Goal: Information Seeking & Learning: Learn about a topic

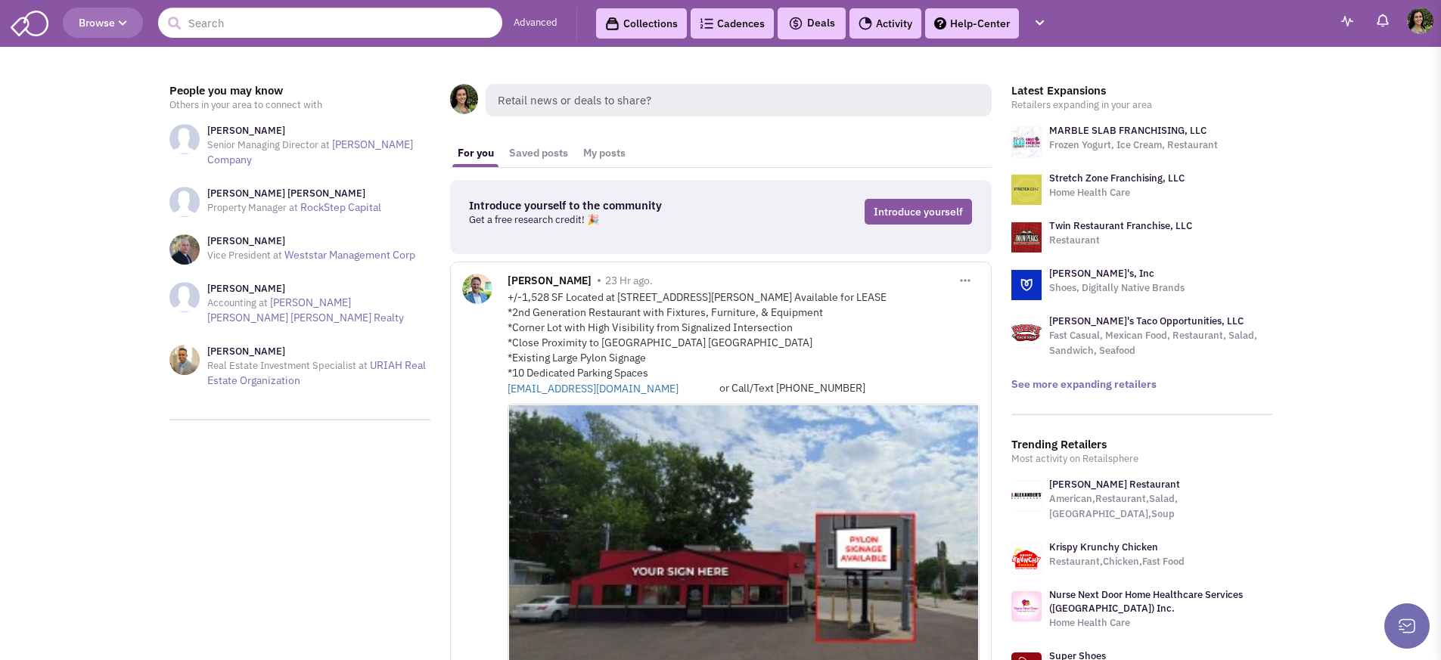
click at [118, 26] on span "Browse" at bounding box center [103, 23] width 48 height 14
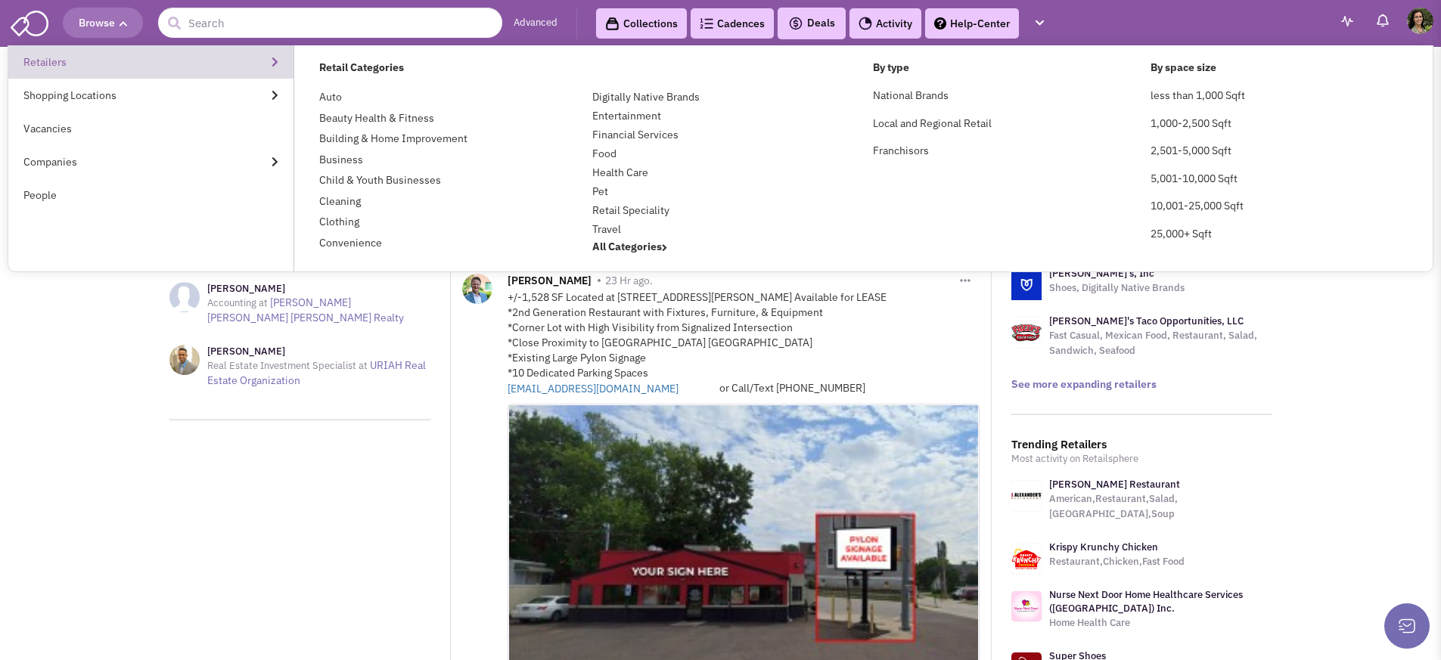
click at [72, 65] on link "Retailers" at bounding box center [150, 61] width 285 height 33
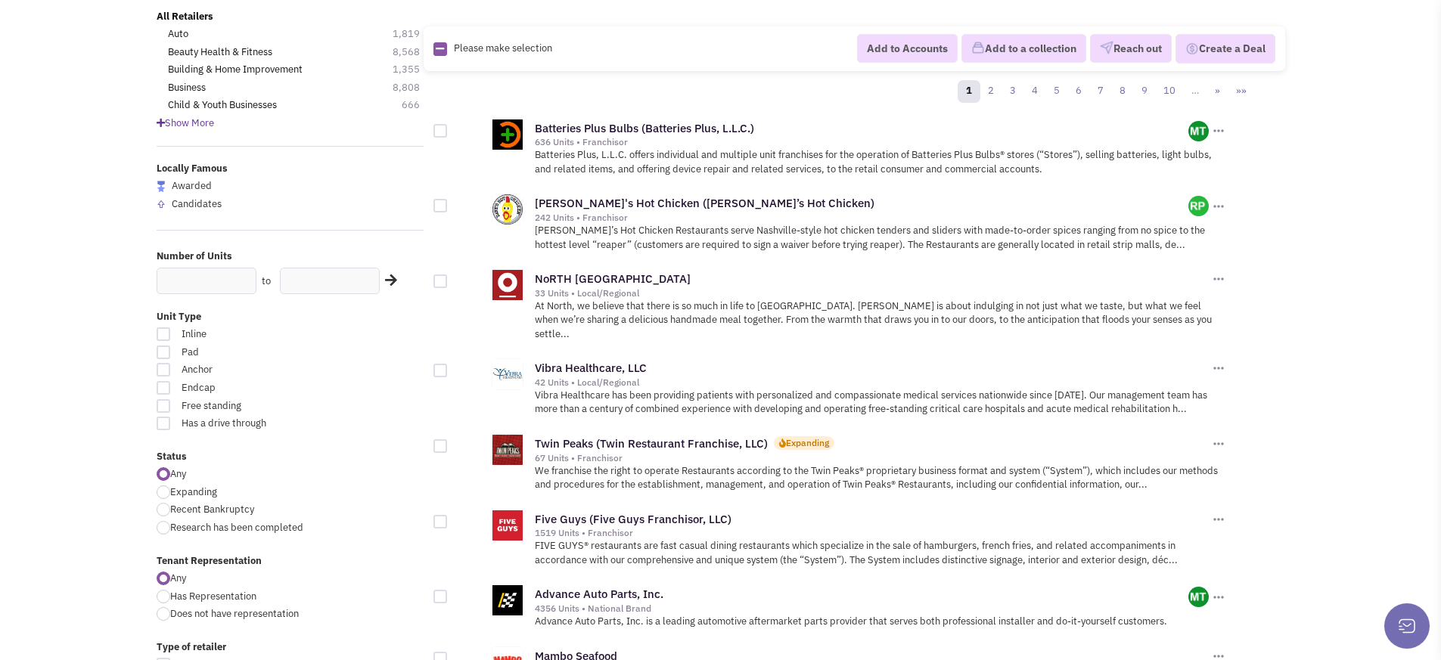
scroll to position [136, 0]
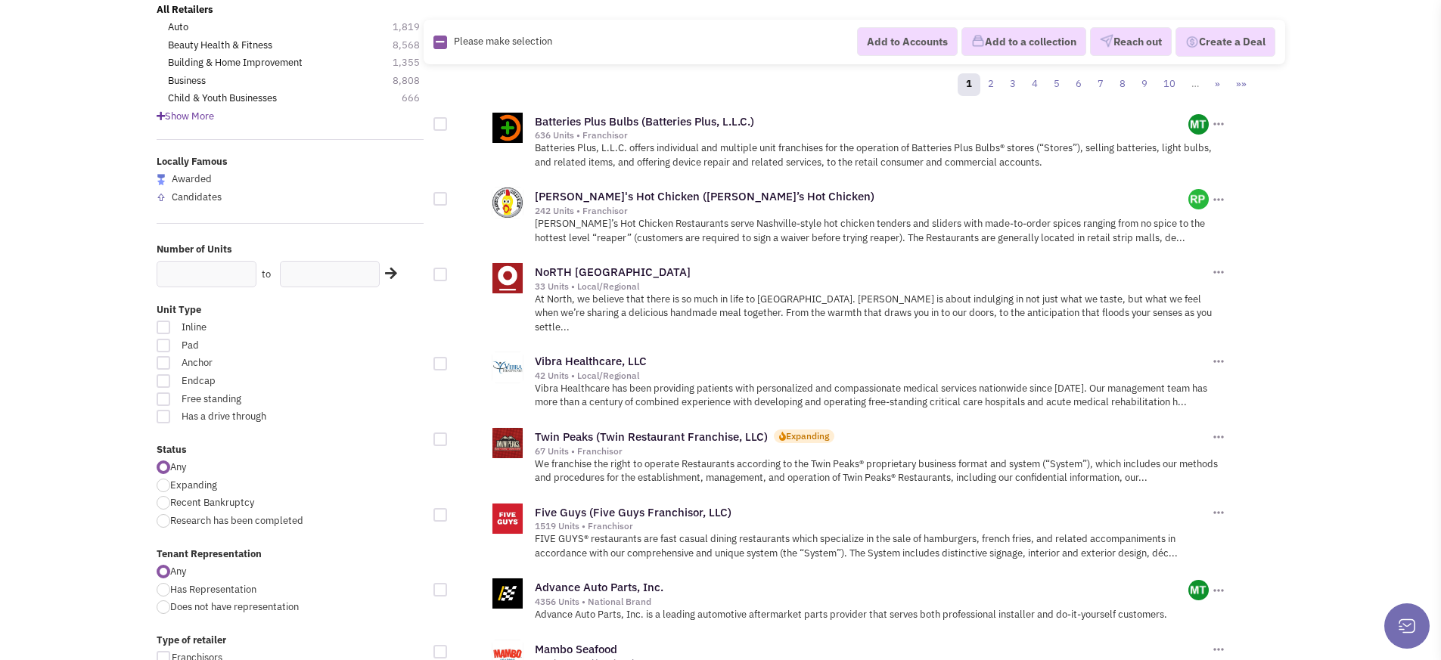
click at [191, 484] on span "Expanding" at bounding box center [193, 485] width 47 height 13
click at [180, 484] on input "Expanding" at bounding box center [175, 487] width 10 height 10
radio input "true"
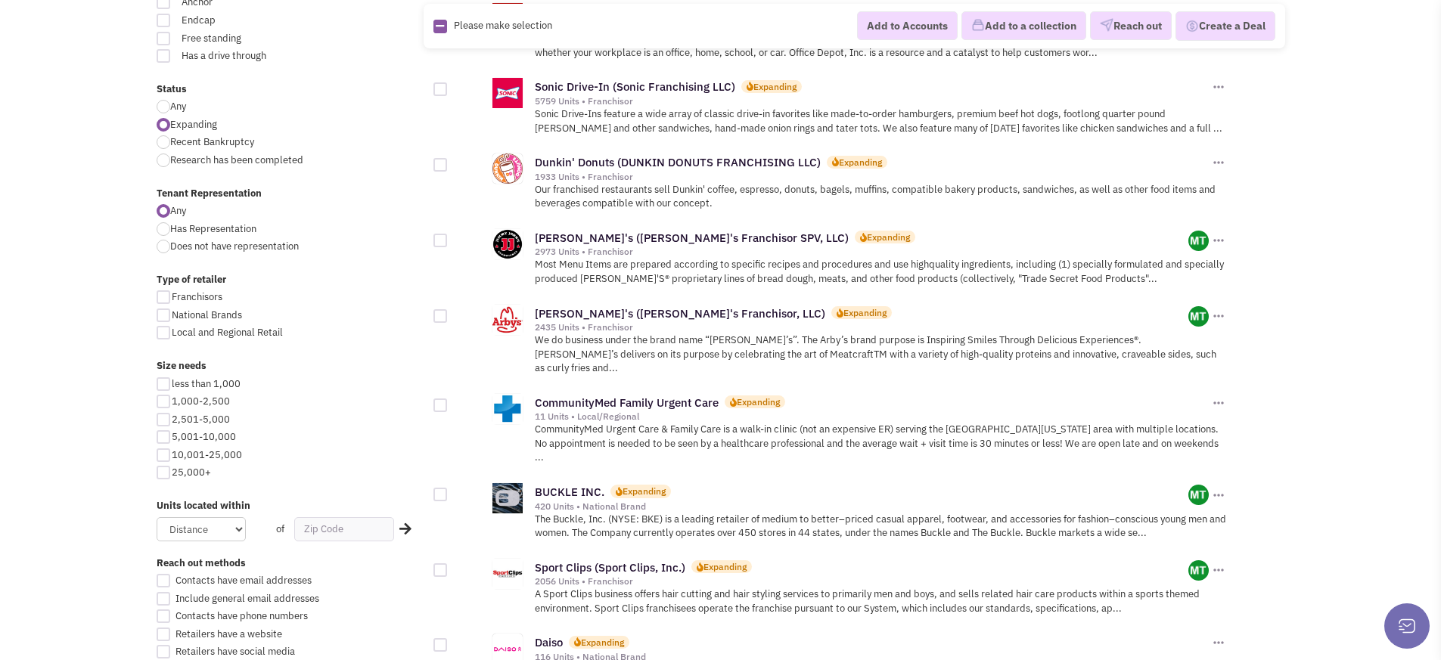
scroll to position [424, 0]
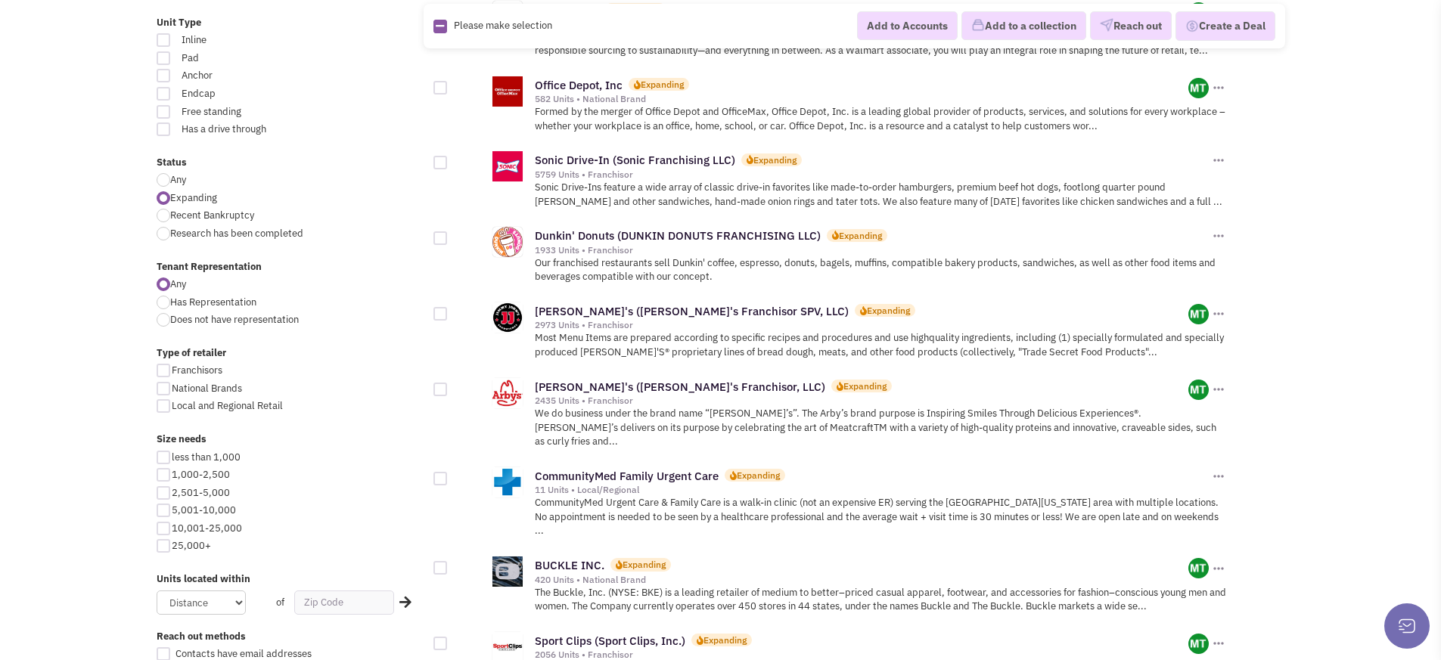
click at [173, 182] on span "Any" at bounding box center [178, 179] width 16 height 13
click at [173, 182] on input "Any" at bounding box center [175, 181] width 10 height 10
radio input "true"
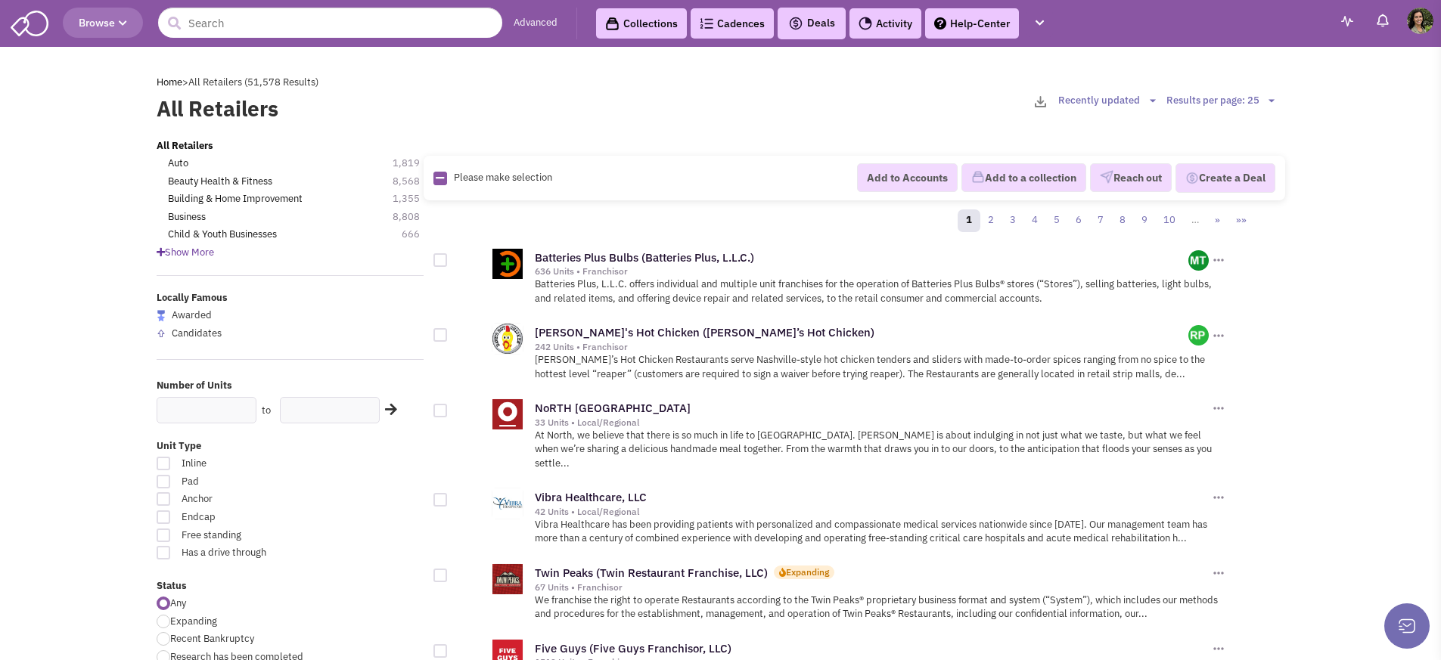
scroll to position [21824, 0]
click at [554, 410] on link "NoRTH Italia" at bounding box center [613, 408] width 156 height 14
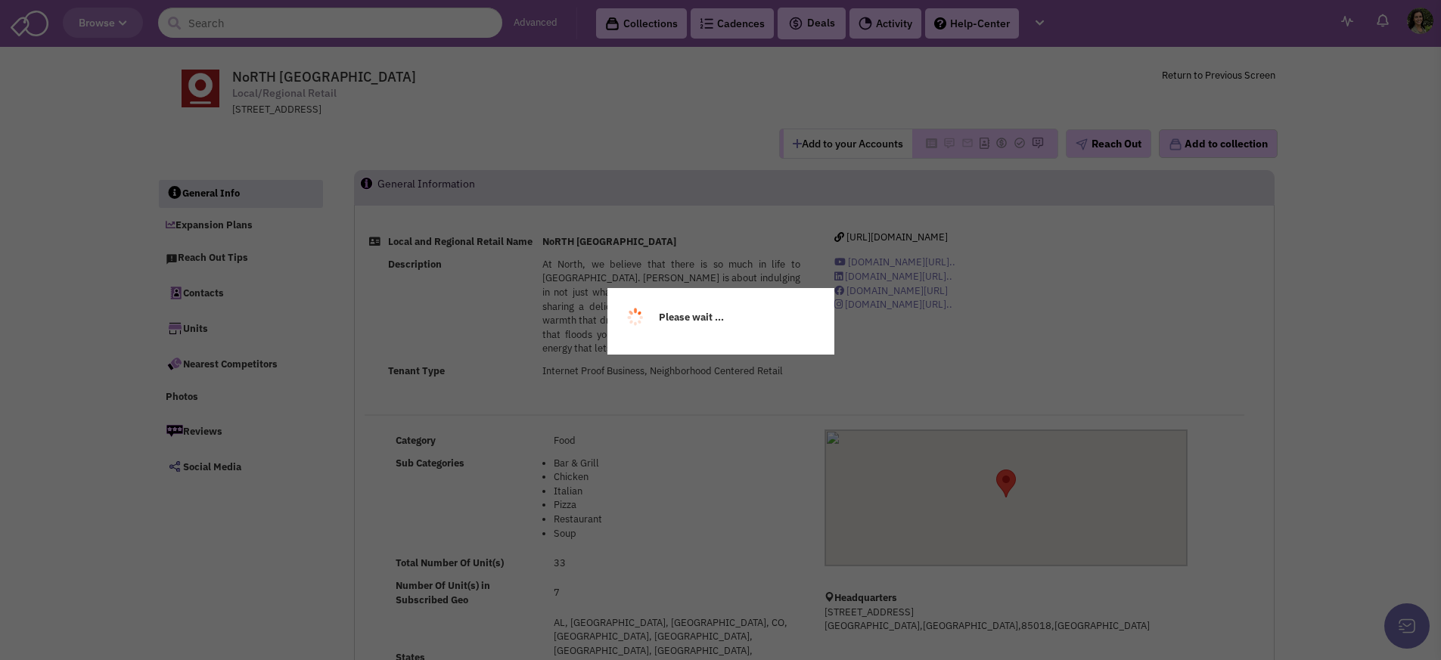
scroll to position [21824, 0]
select select
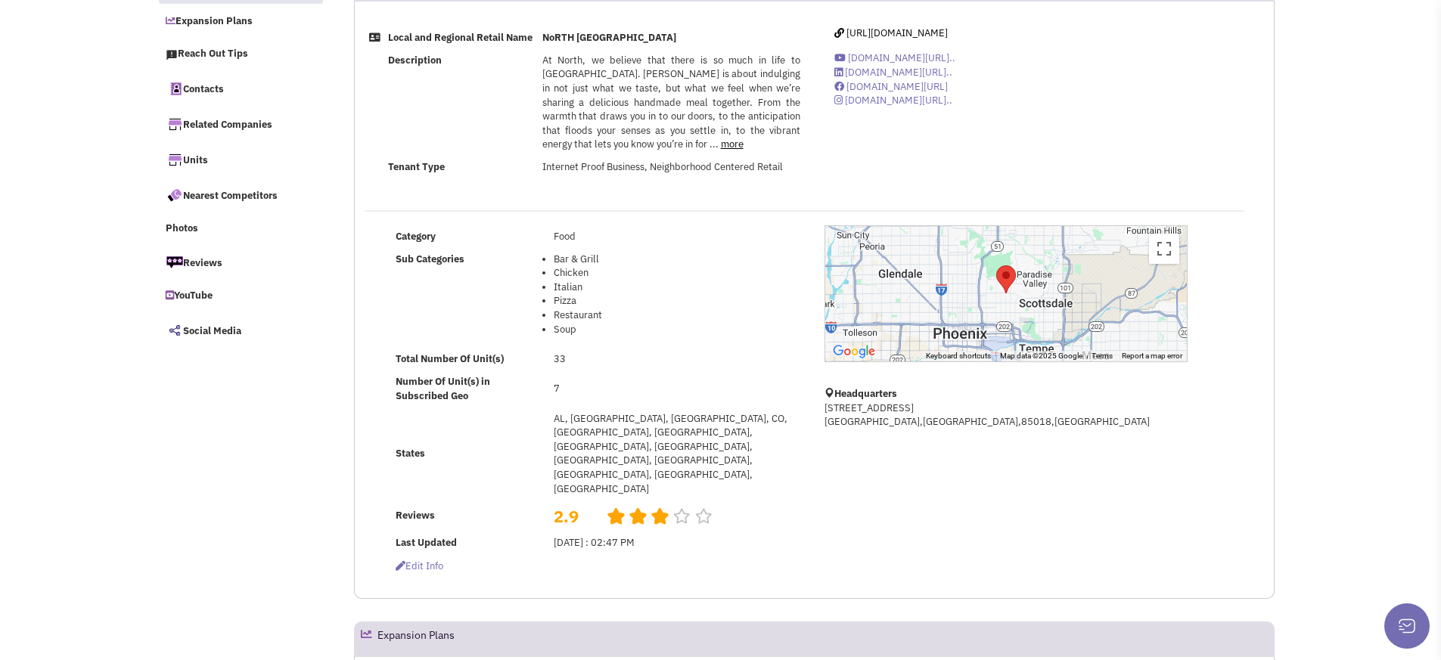
scroll to position [485, 0]
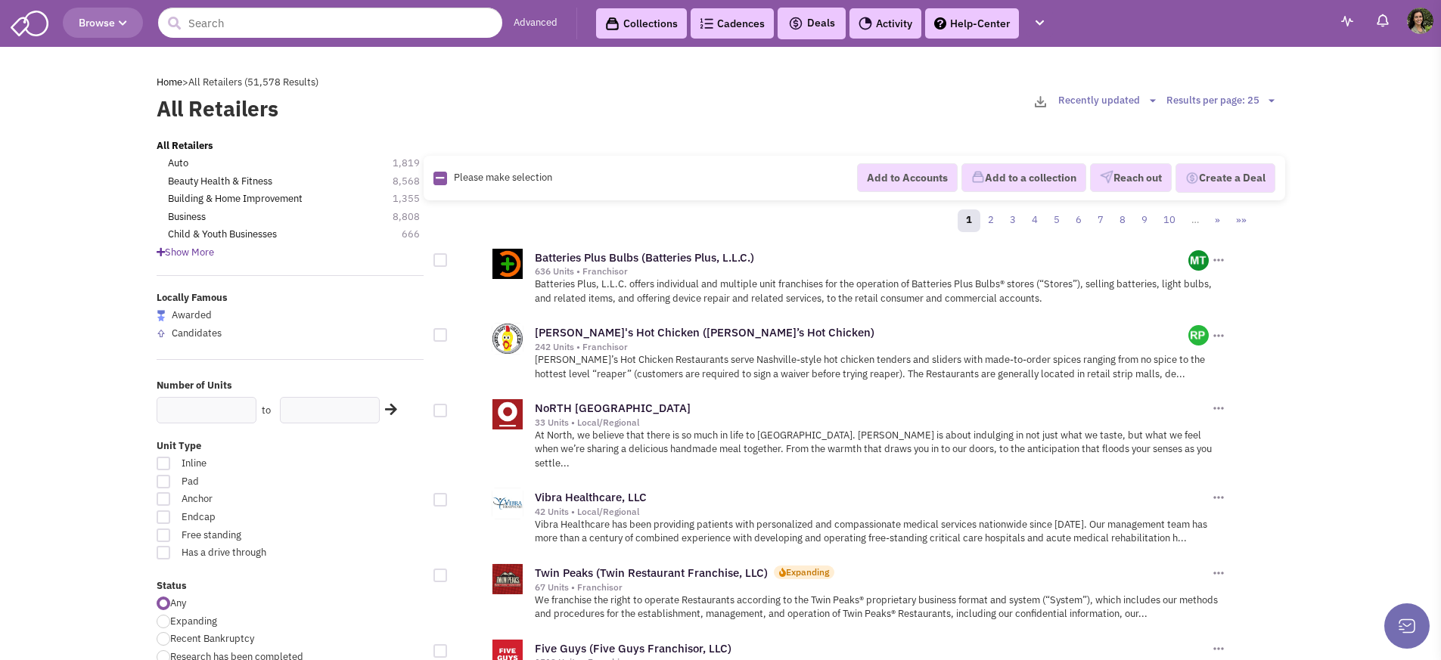
scroll to position [21824, 0]
click at [800, 521] on p "Vibra Healthcare has been providing patients with personalized and compassionat…" at bounding box center [881, 532] width 692 height 28
click at [609, 490] on link "Vibra Healthcare, LLC" at bounding box center [591, 497] width 112 height 14
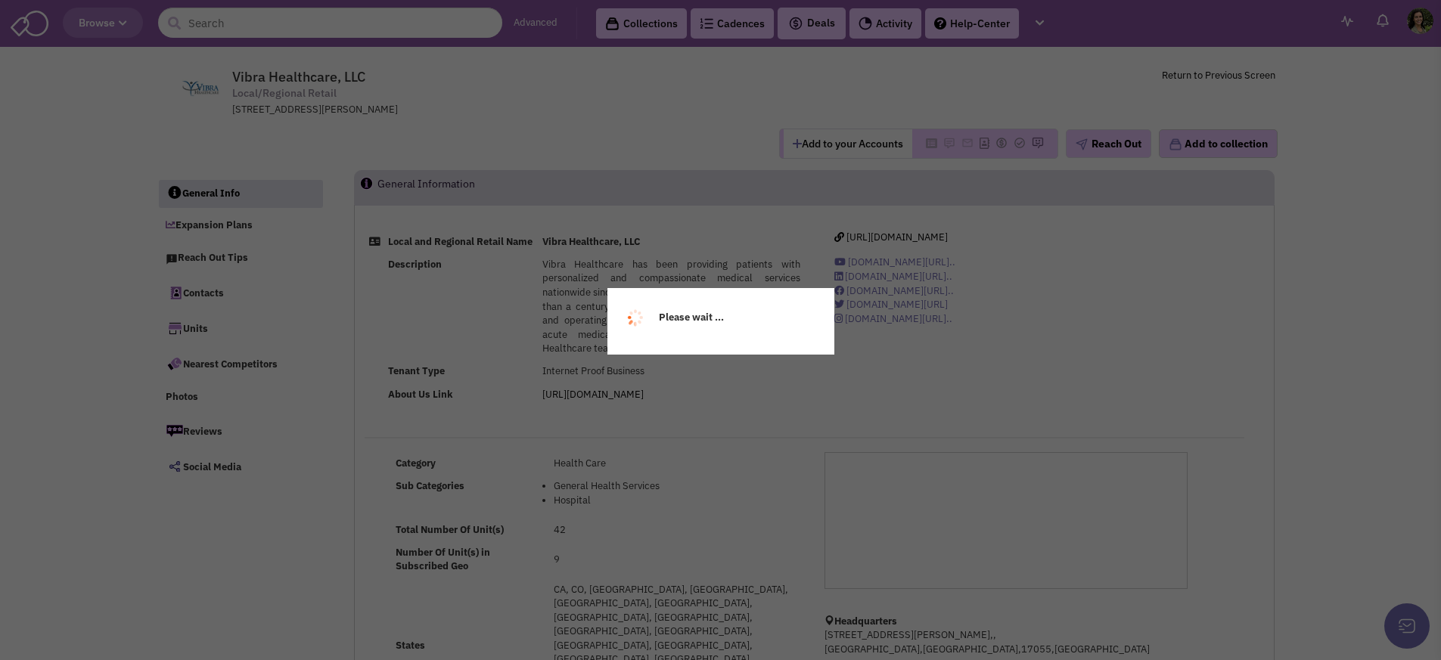
scroll to position [21824, 0]
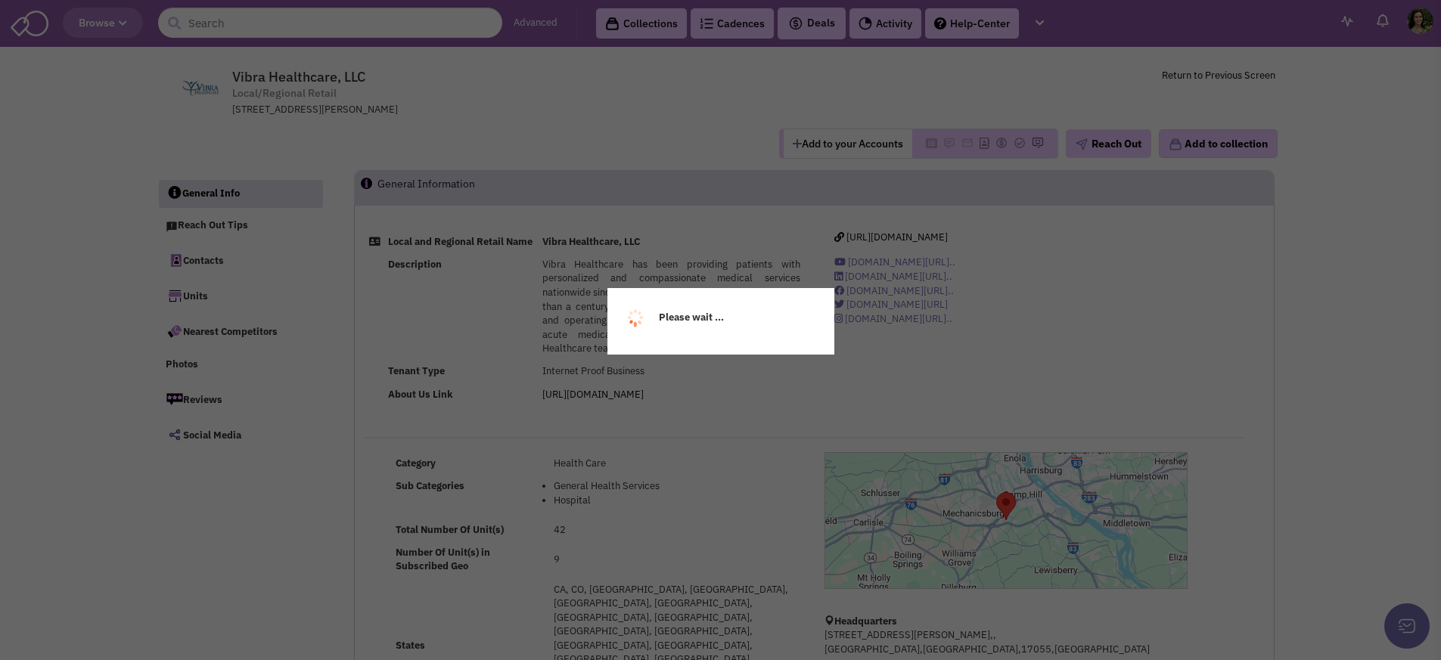
select select
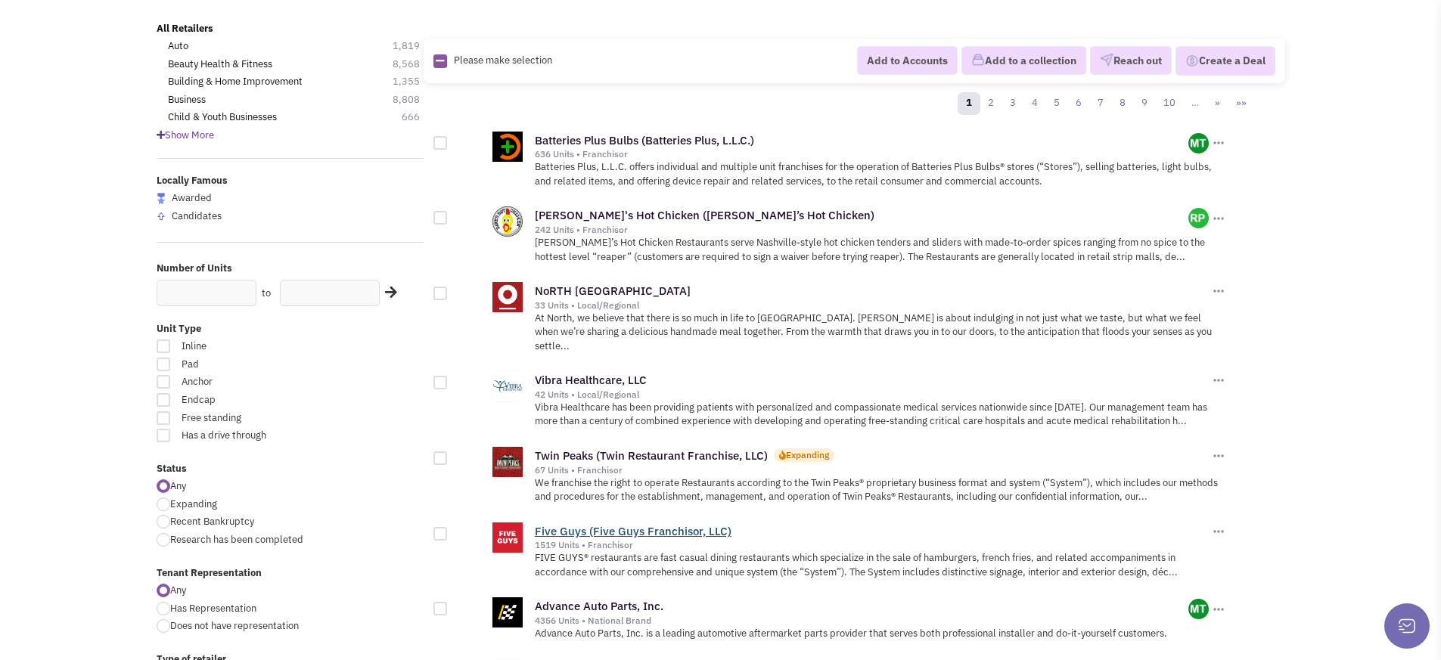
scroll to position [118, 0]
click at [621, 448] on link "Twin Peaks (Twin Restaurant Franchise, LLC)" at bounding box center [651, 455] width 233 height 14
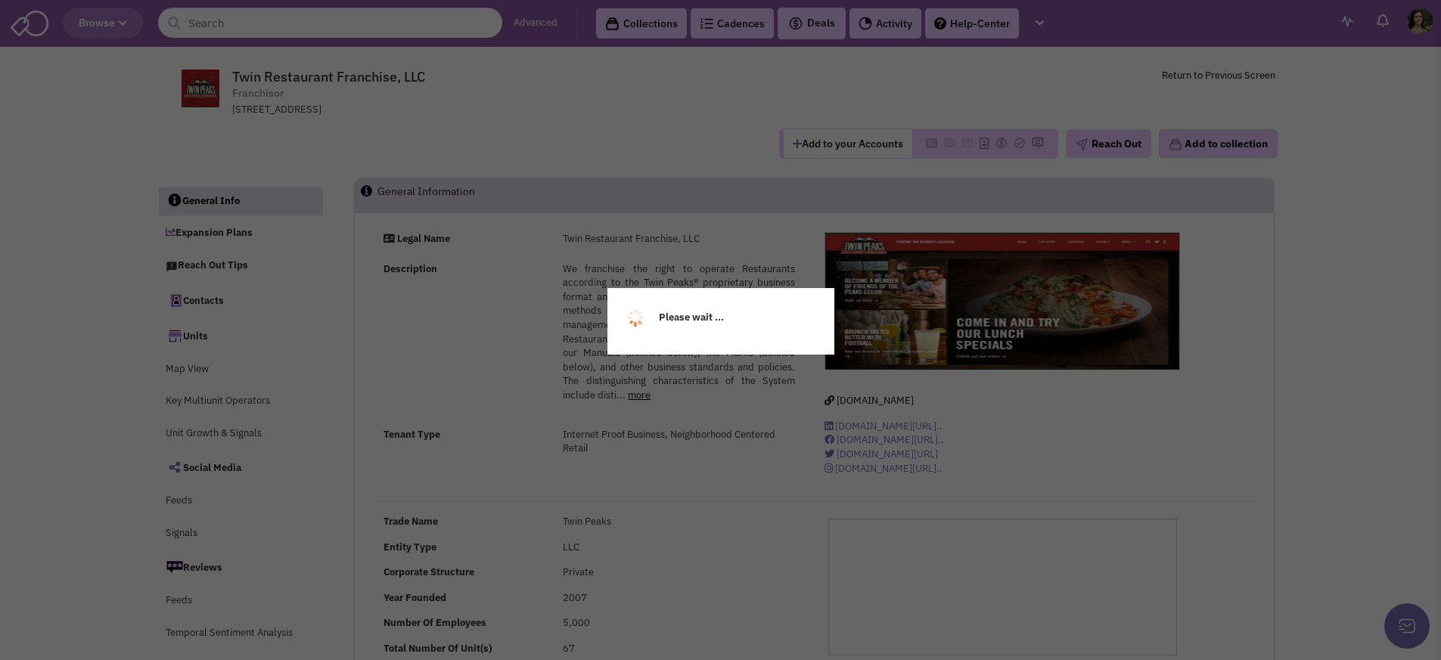
scroll to position [21824, 0]
select select
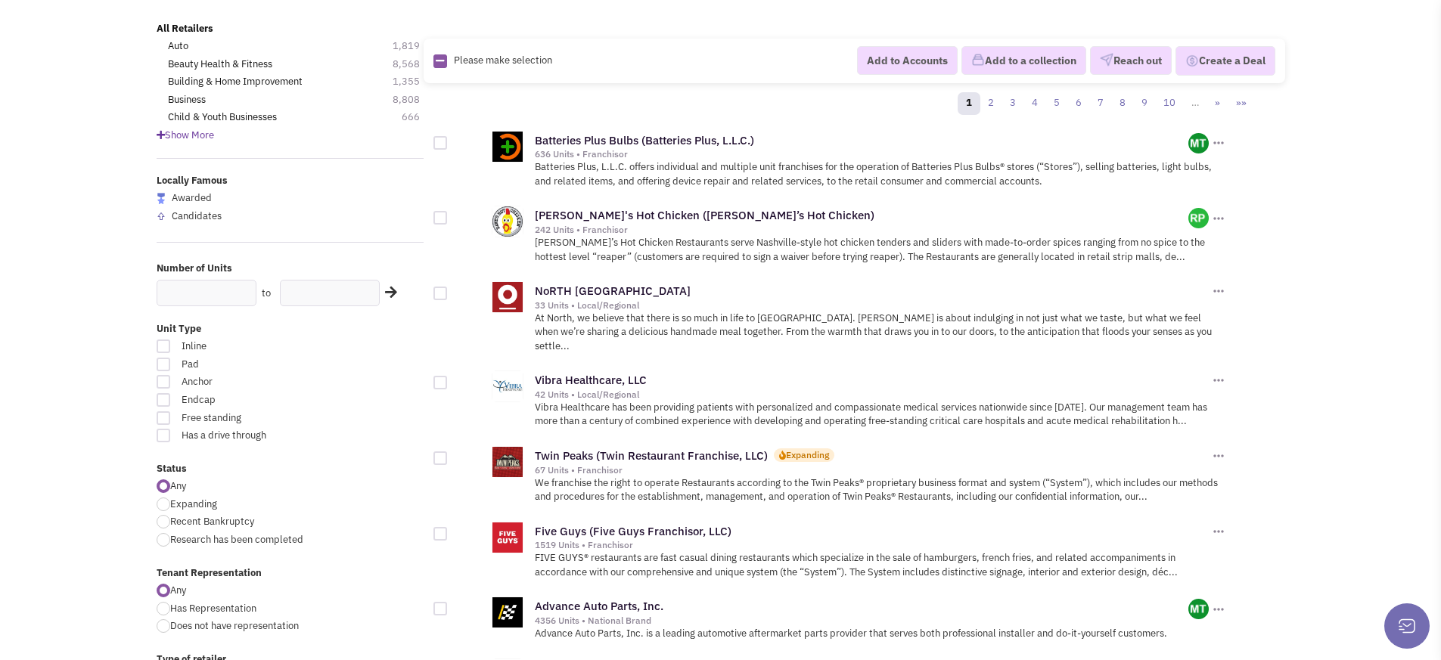
scroll to position [21824, 0]
click at [682, 524] on link "Five Guys (Five Guys Franchisor, LLC)" at bounding box center [633, 531] width 197 height 14
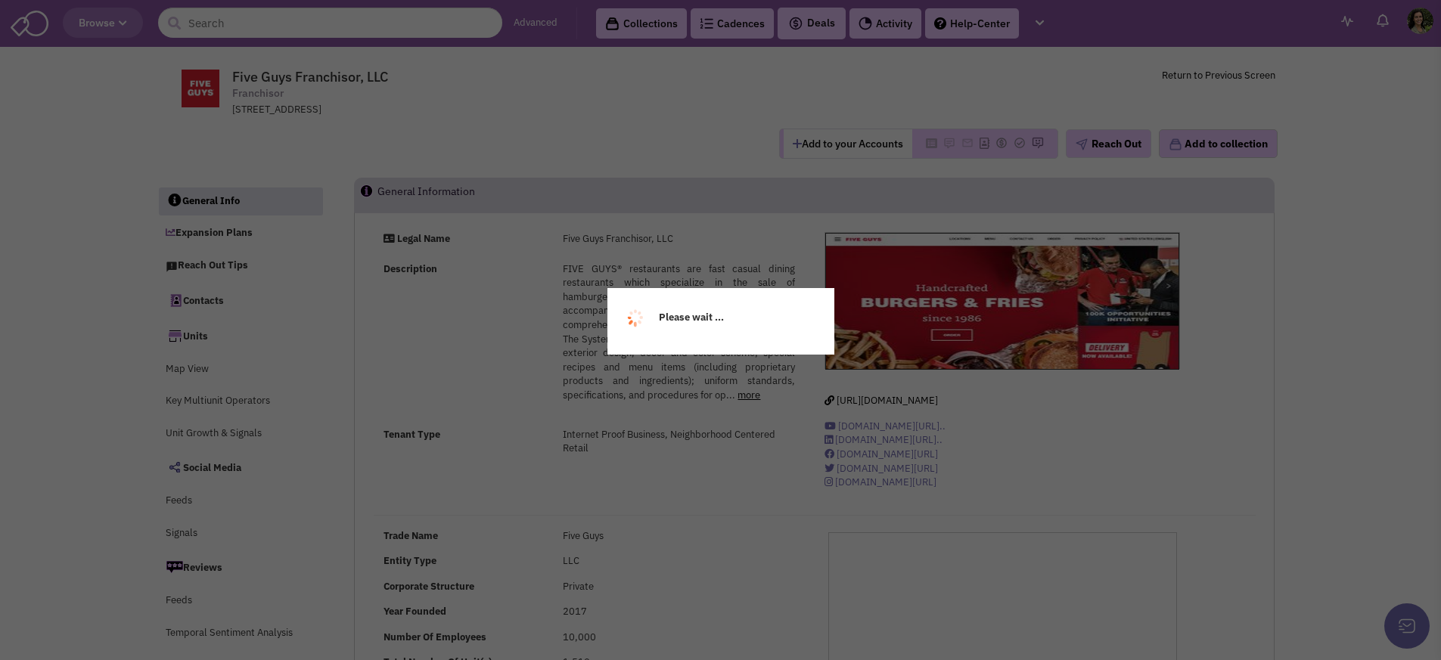
scroll to position [21824, 0]
select select
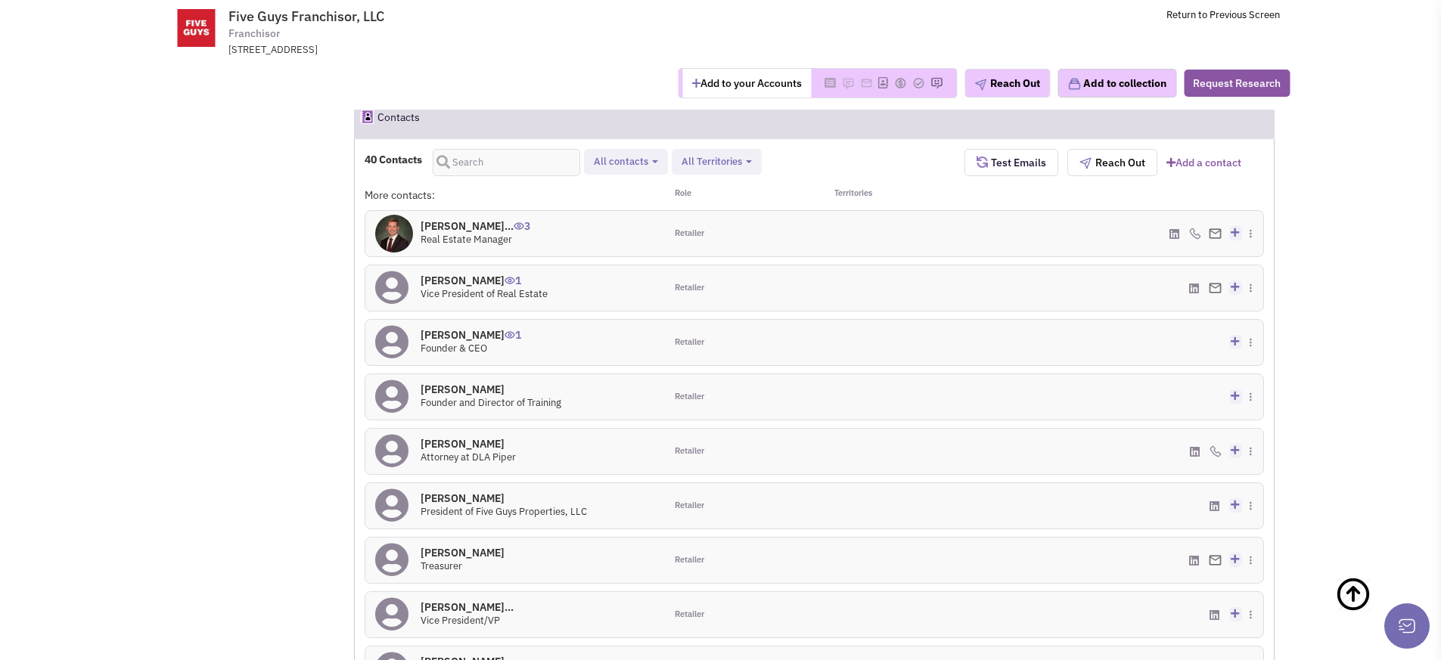
scroll to position [1695, 0]
click at [1254, 212] on icon at bounding box center [1258, 217] width 8 height 10
click at [530, 209] on span "3" at bounding box center [522, 221] width 17 height 25
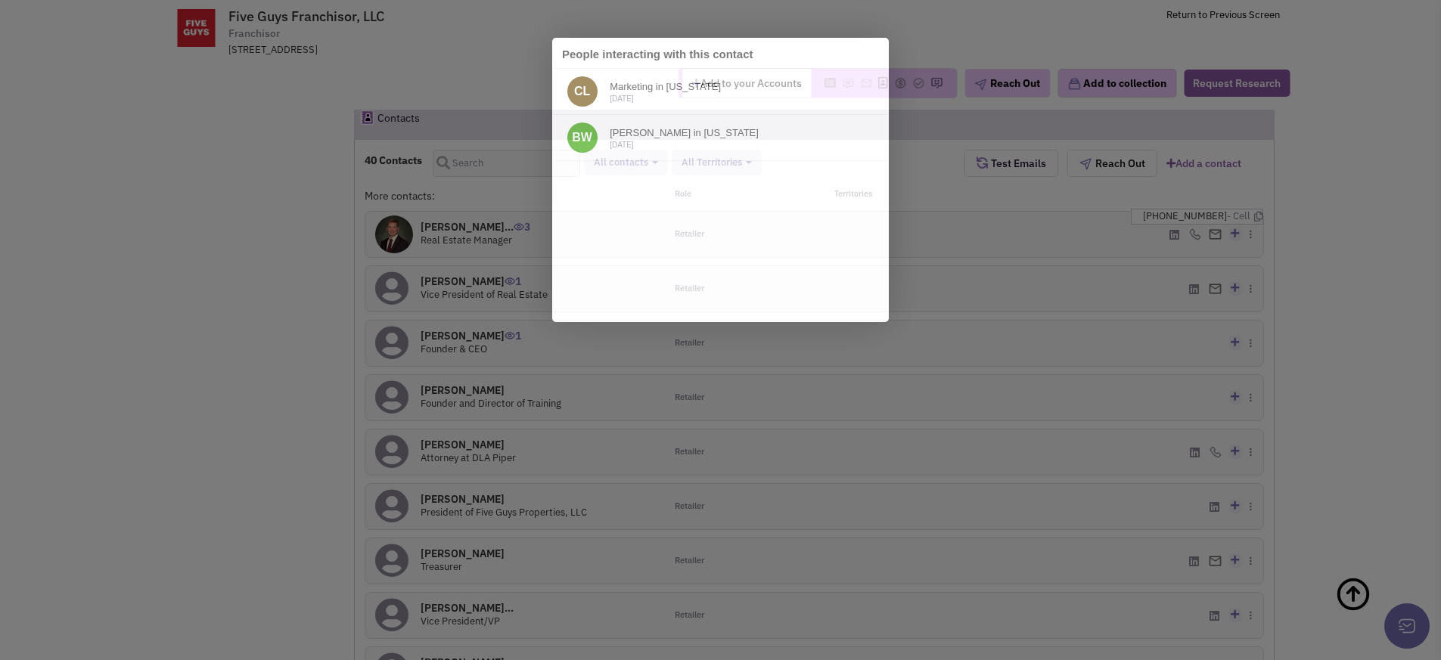
scroll to position [0, 0]
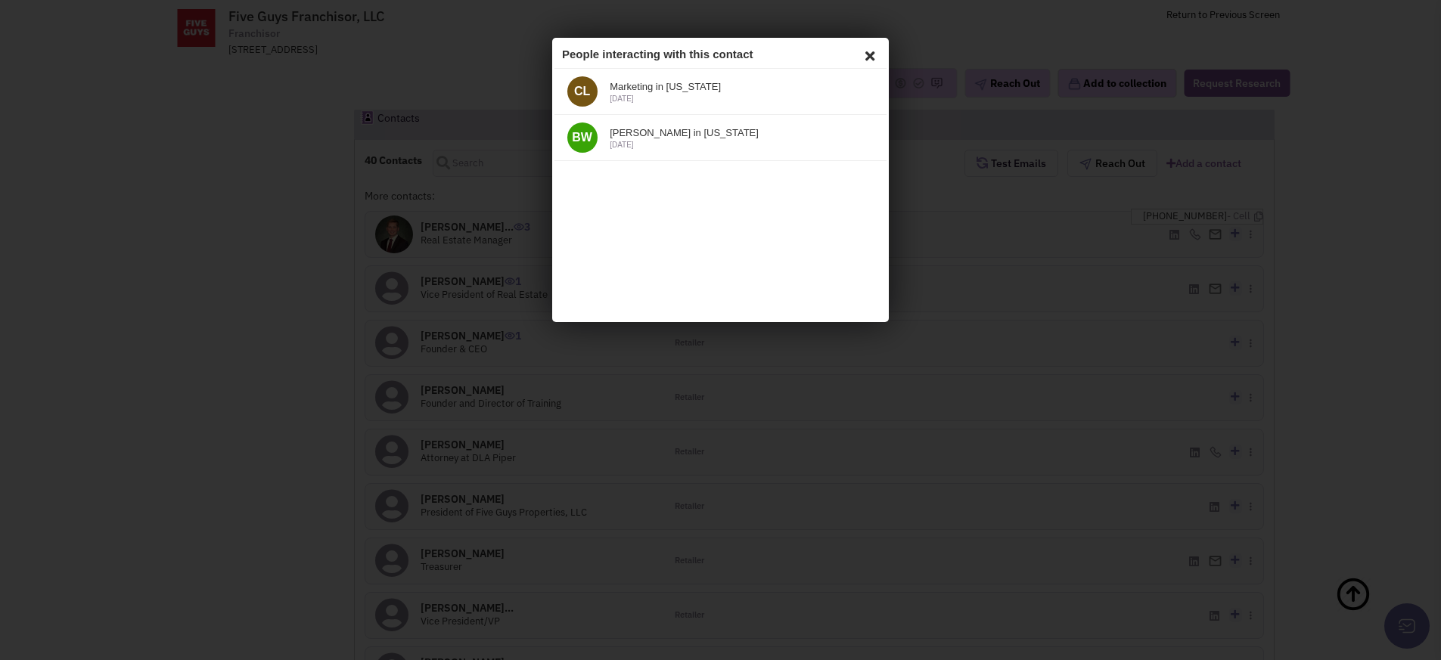
click at [870, 57] on icon at bounding box center [867, 53] width 18 height 23
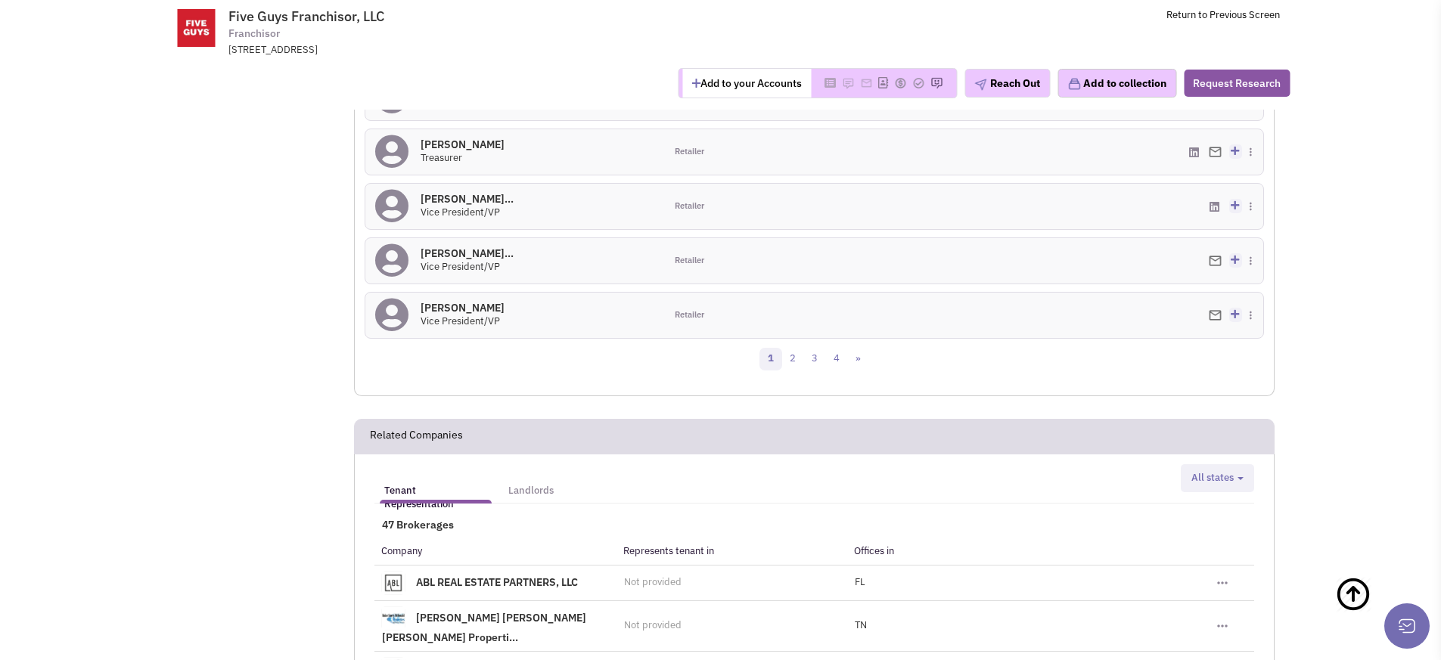
scroll to position [2115, 0]
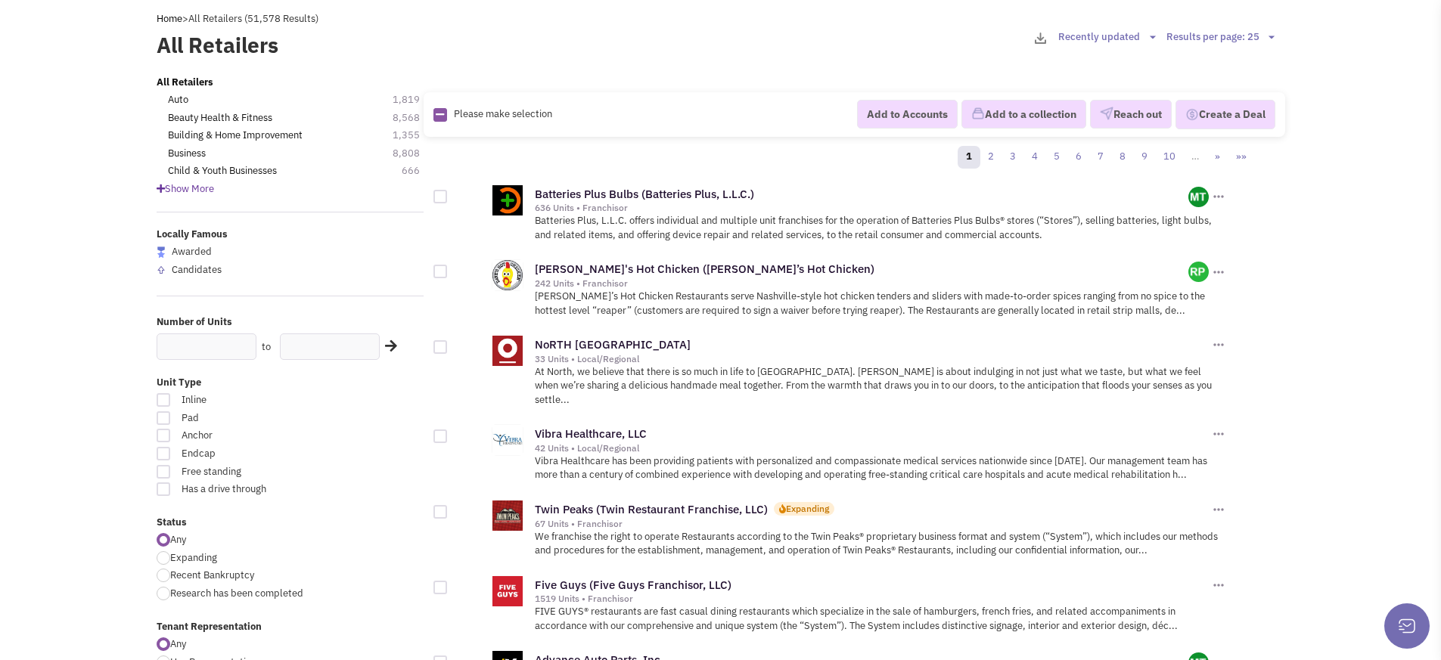
scroll to position [48, 0]
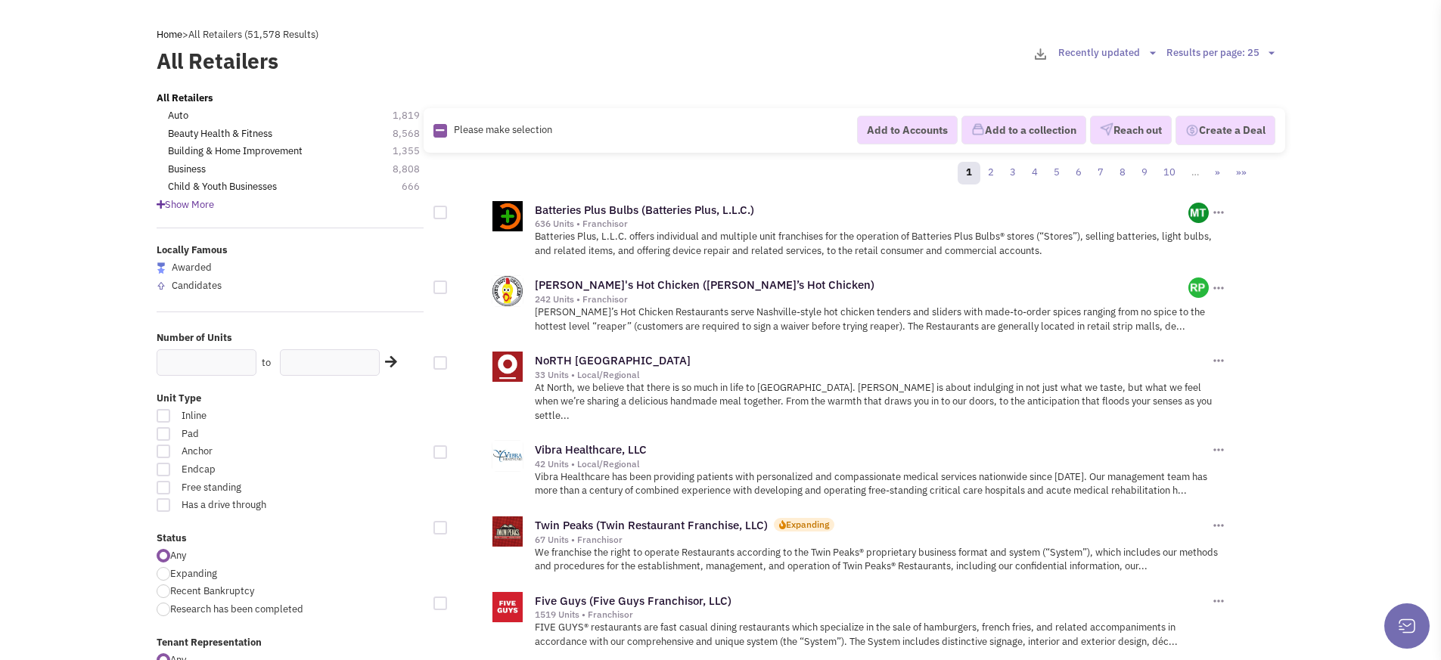
click at [163, 574] on div at bounding box center [164, 574] width 14 height 14
click at [170, 574] on input "Expanding" at bounding box center [175, 575] width 10 height 10
radio input "true"
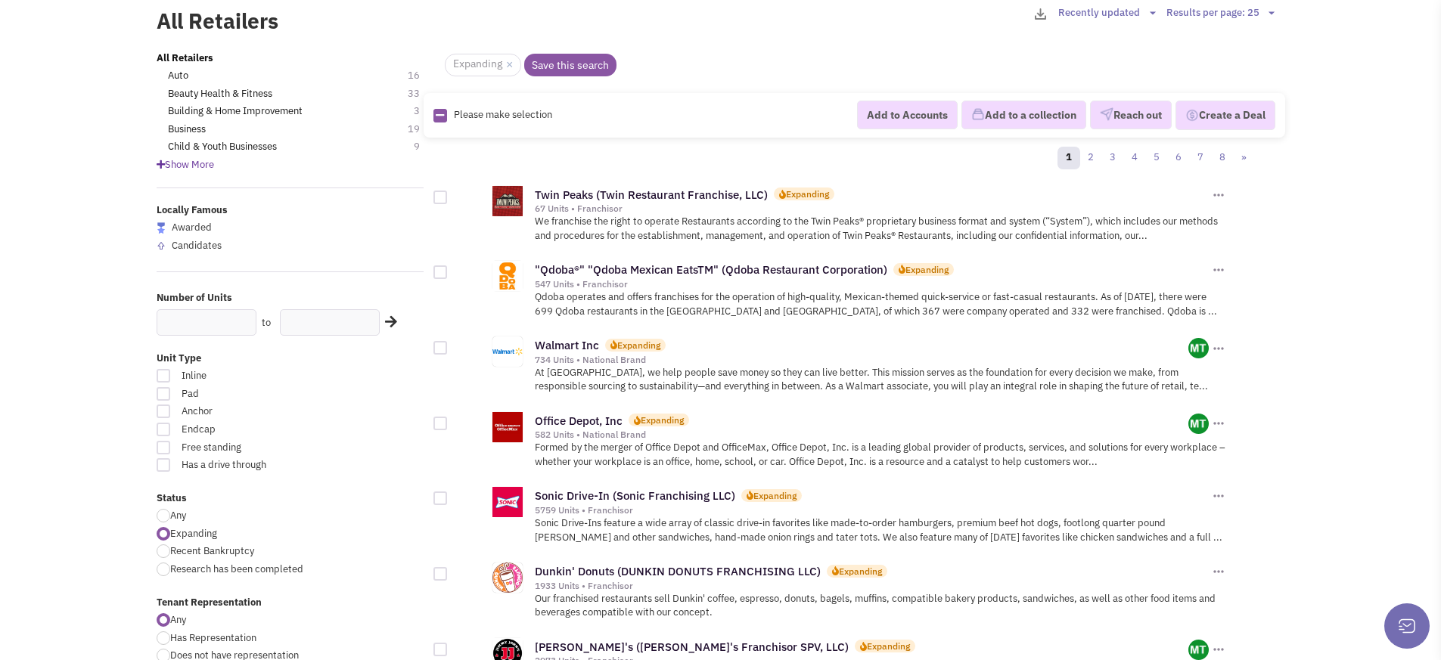
scroll to position [86, 0]
click at [1091, 159] on link "2" at bounding box center [1090, 159] width 23 height 23
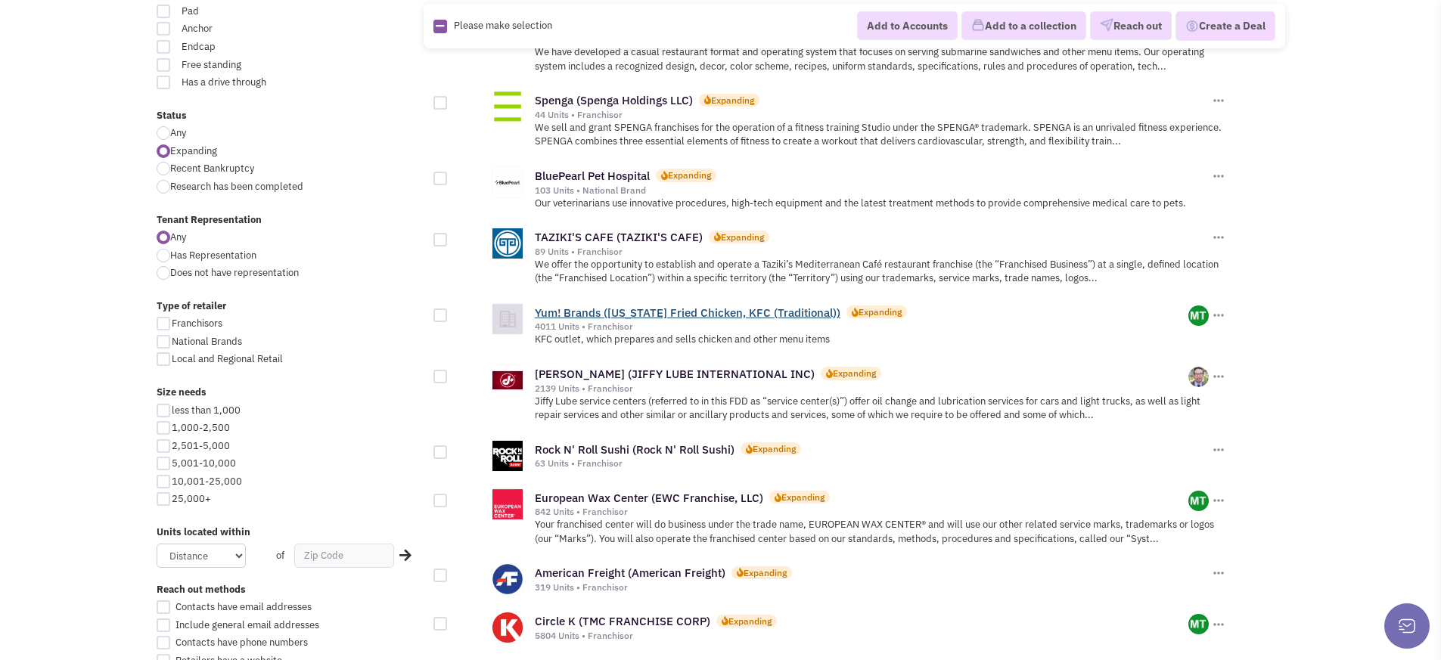
scroll to position [479, 0]
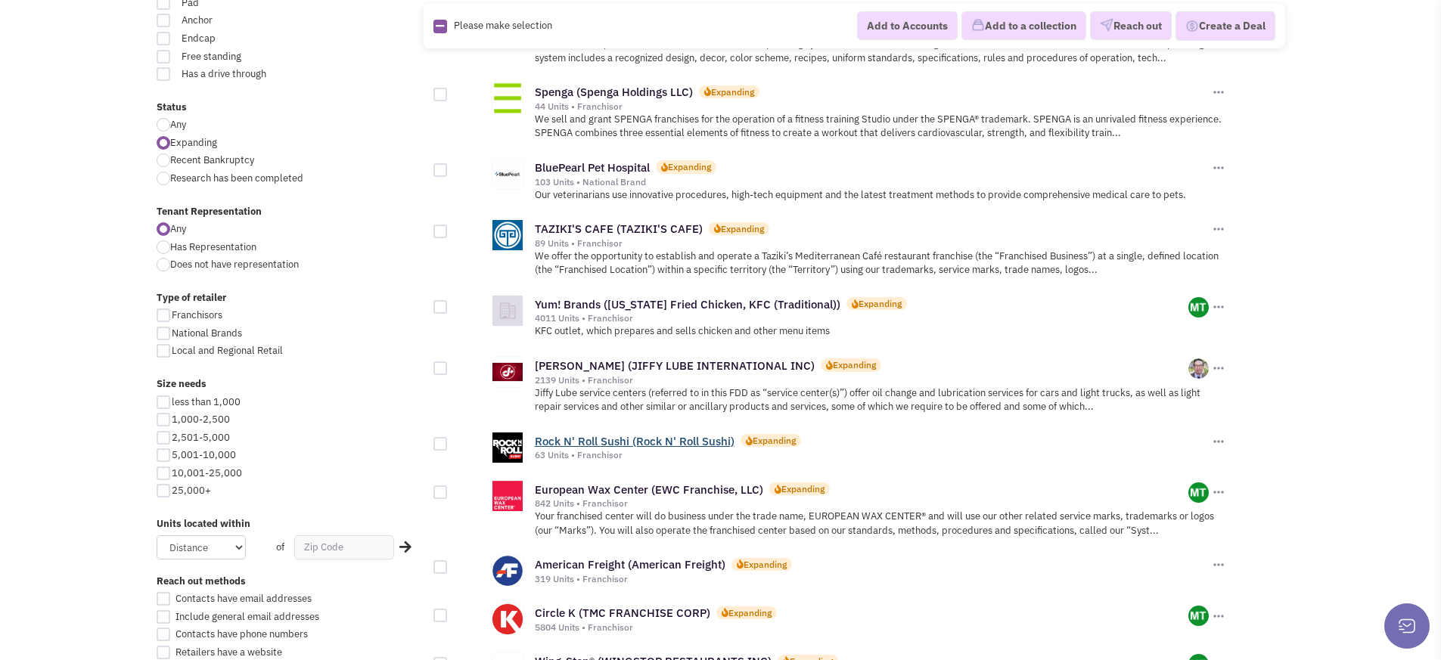
click at [688, 434] on link "Rock N' Roll Sushi (Rock N' Roll Sushi)" at bounding box center [635, 441] width 200 height 14
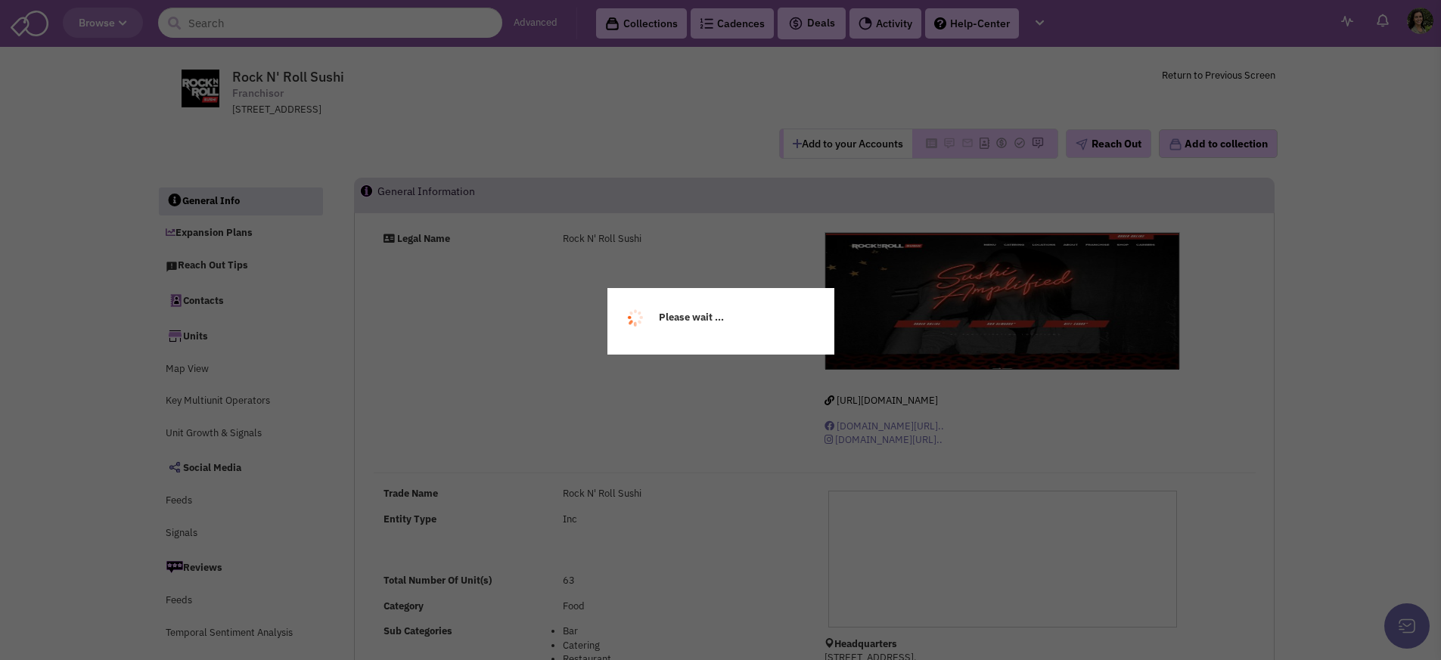
scroll to position [21824, 0]
select select
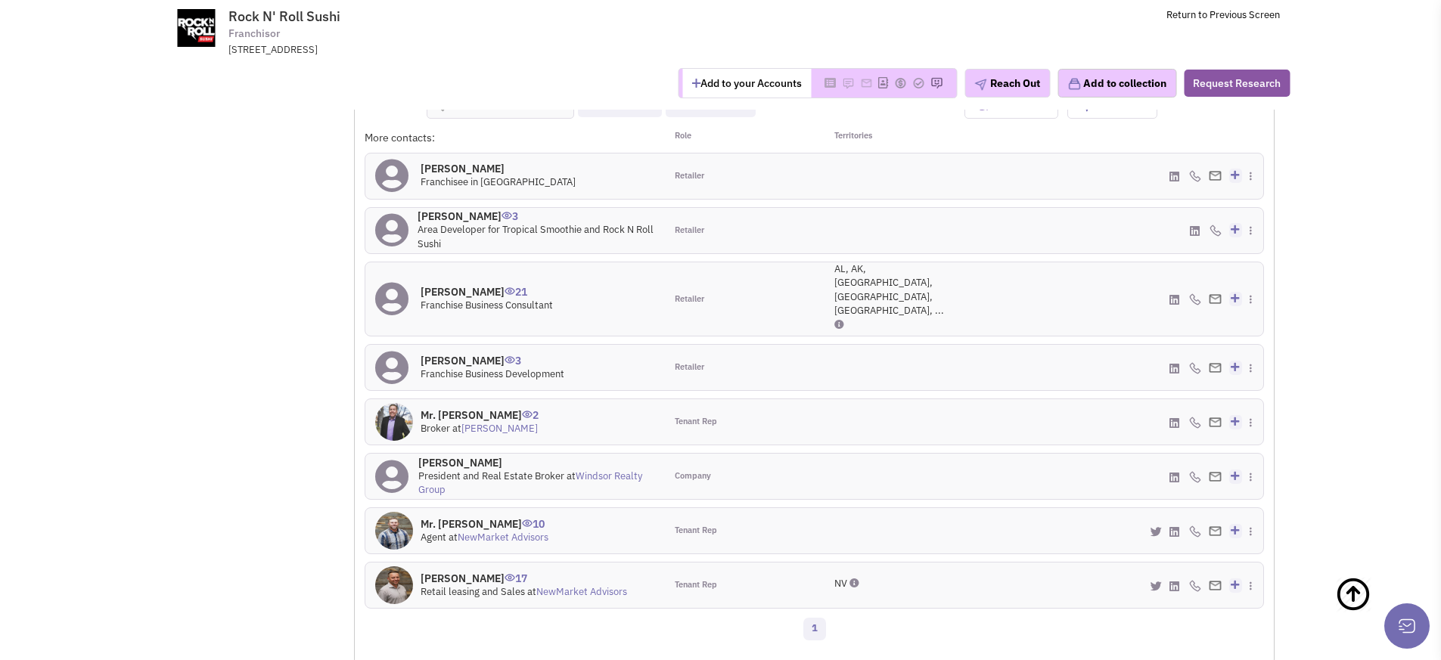
scroll to position [1415, 0]
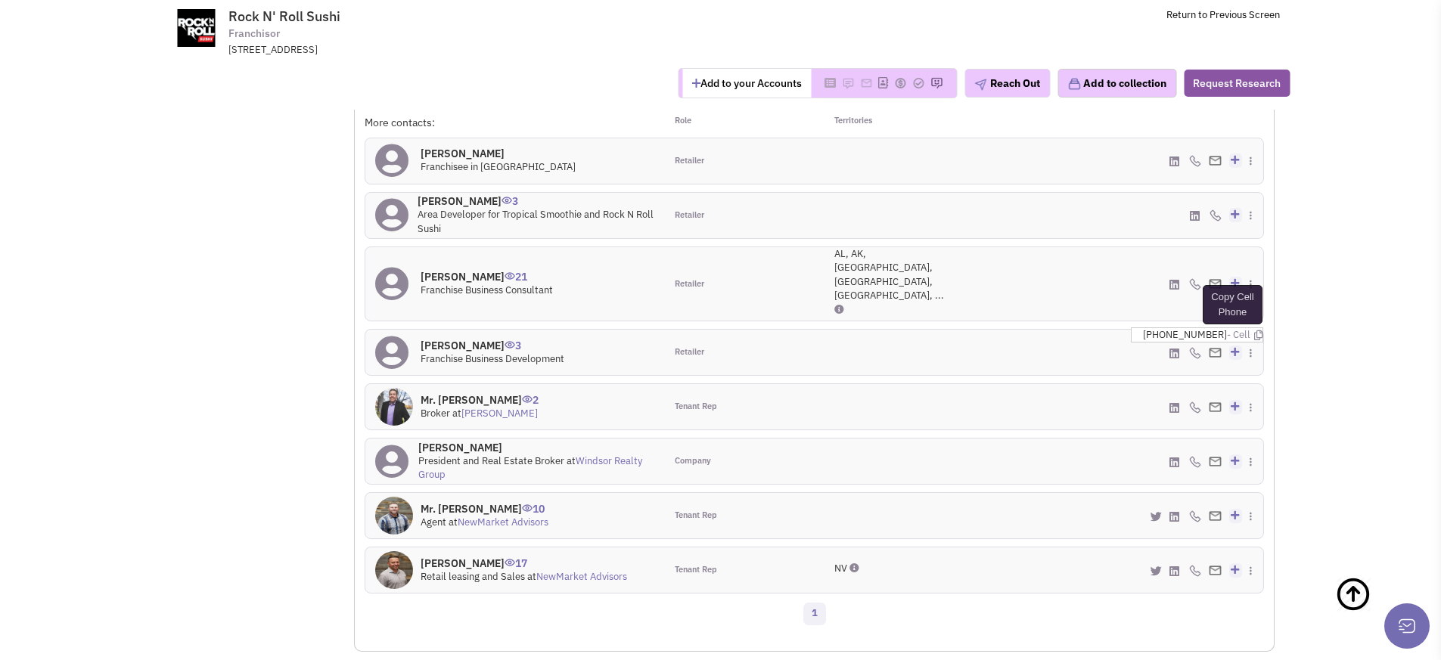
click at [1254, 331] on icon at bounding box center [1258, 336] width 8 height 10
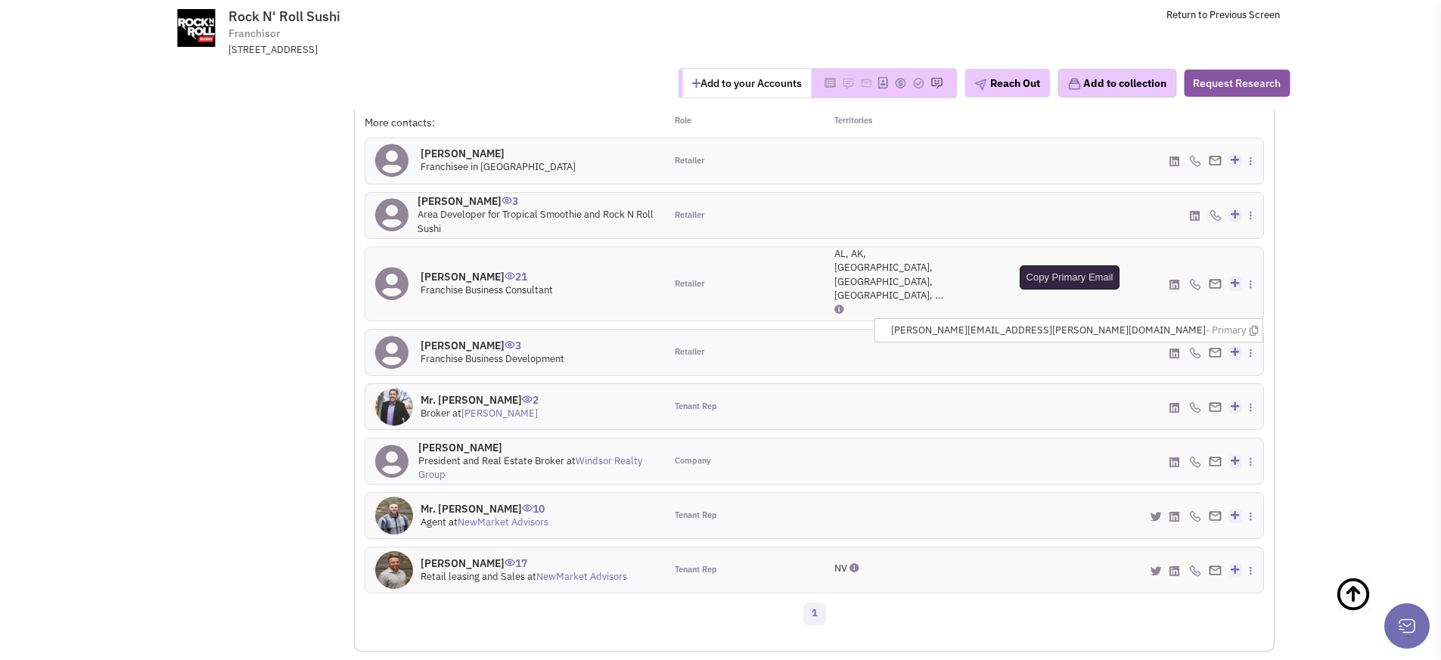
click at [1254, 326] on icon at bounding box center [1253, 331] width 8 height 10
click at [1253, 326] on icon at bounding box center [1253, 331] width 8 height 10
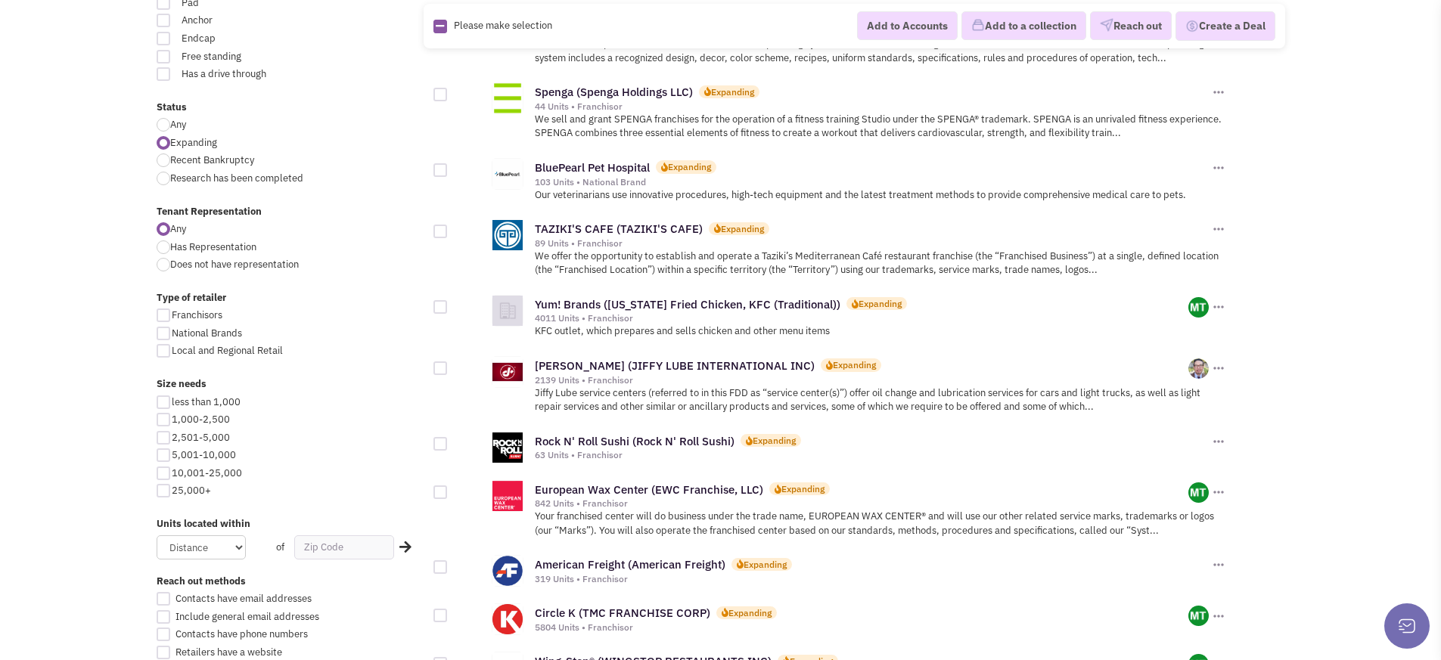
scroll to position [21824, 0]
click at [592, 483] on link "European Wax Center (EWC Franchise, LLC)" at bounding box center [649, 490] width 228 height 14
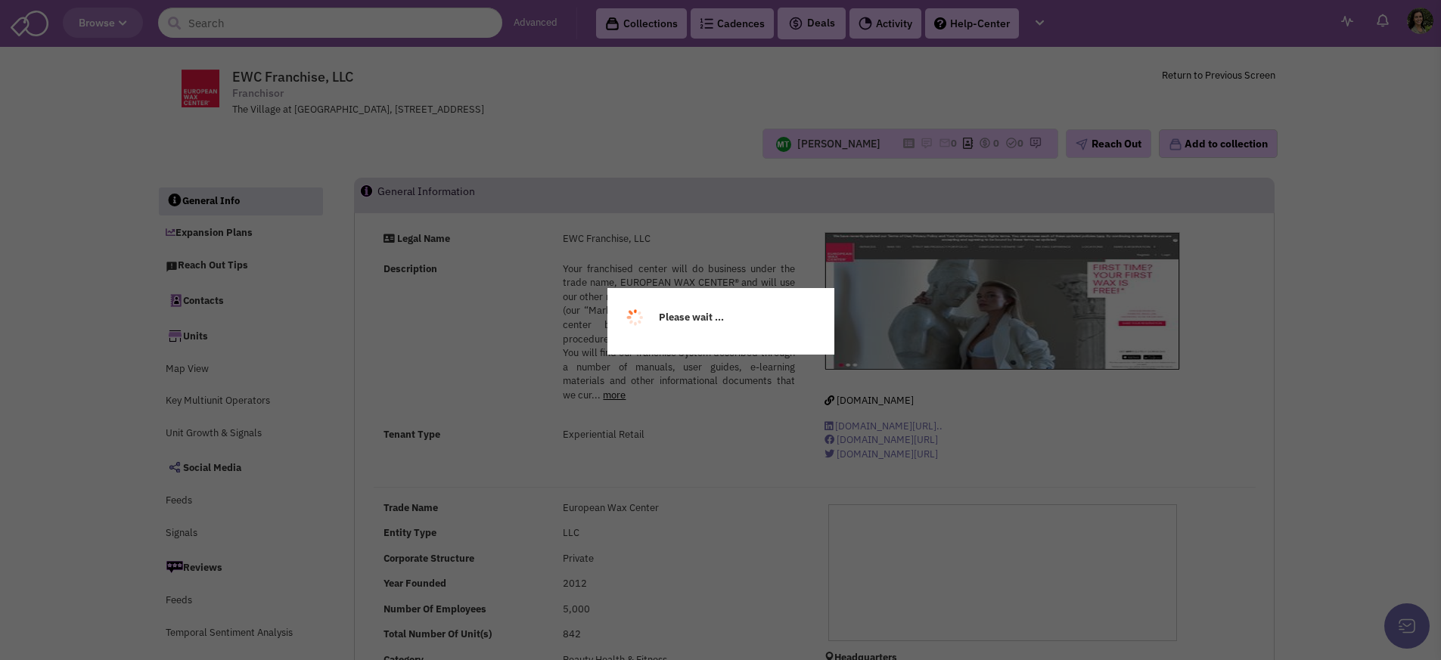
scroll to position [21824, 0]
select select
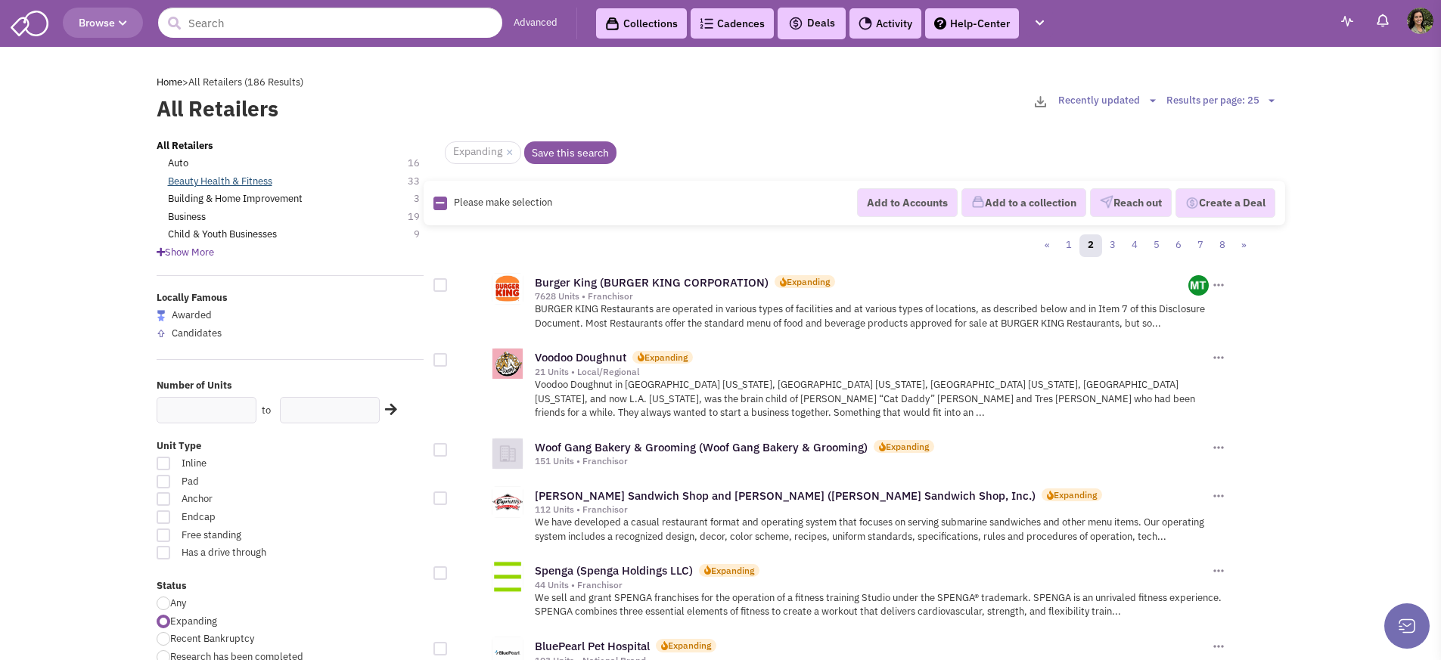
click at [210, 176] on link "Beauty Health & Fitness" at bounding box center [220, 182] width 104 height 14
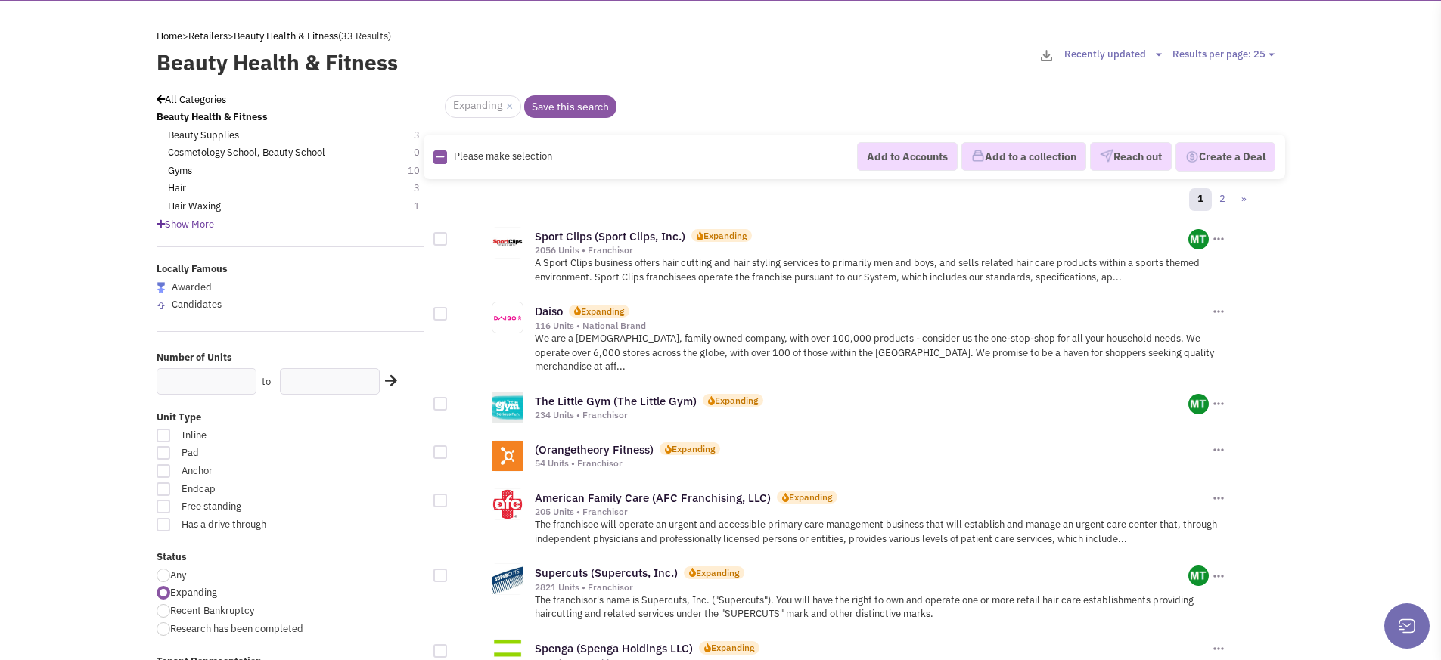
scroll to position [126, 0]
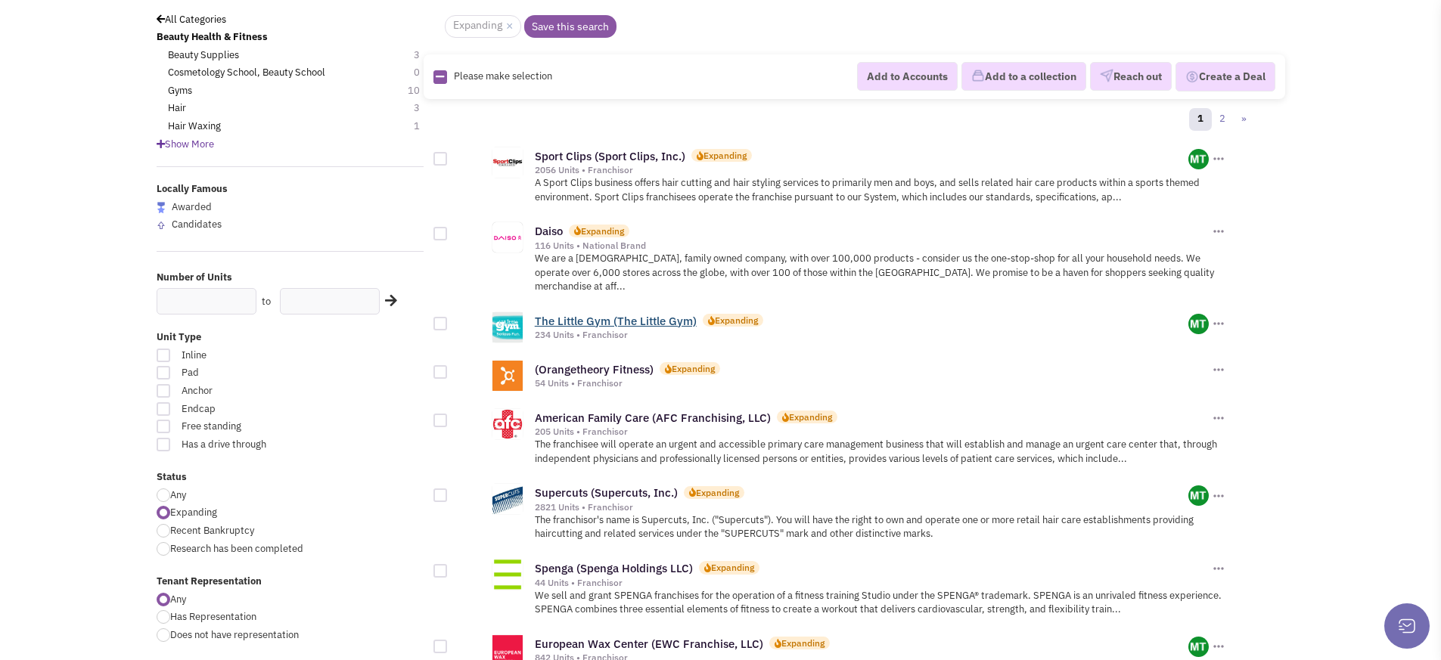
click at [653, 314] on link "The Little Gym (The Little Gym)" at bounding box center [616, 321] width 162 height 14
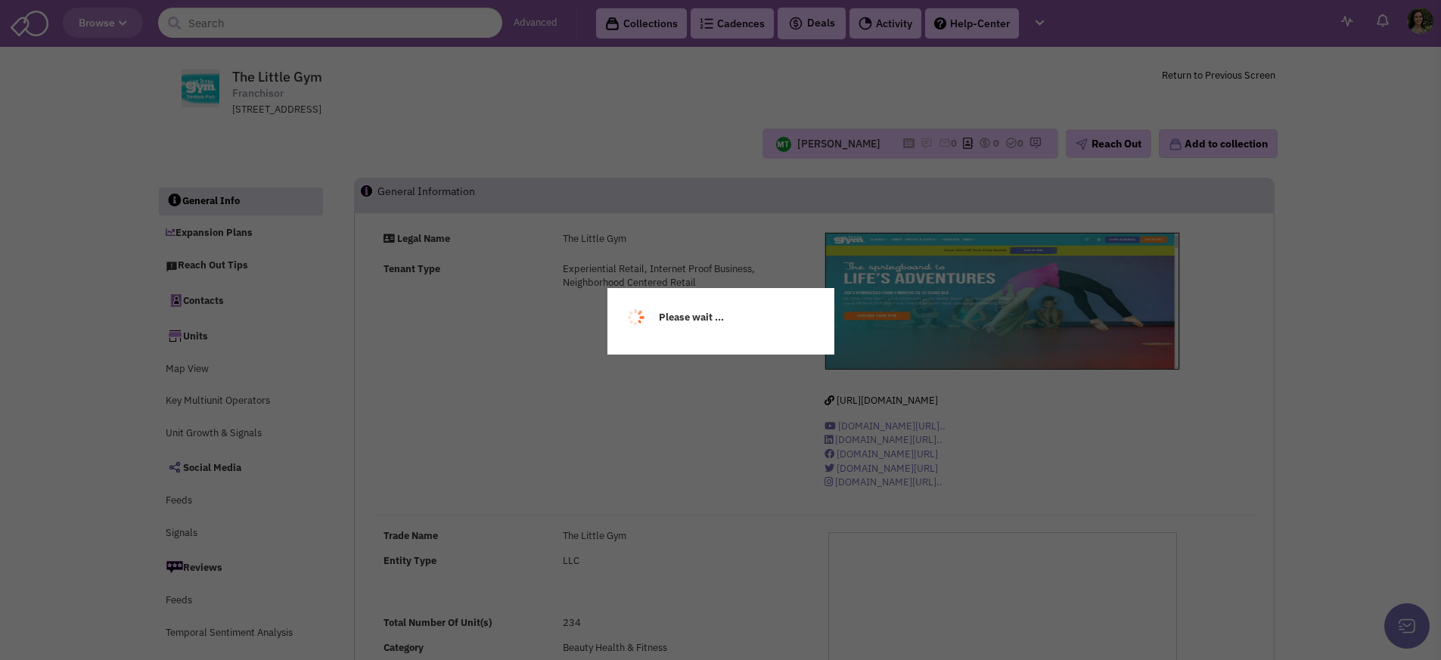
scroll to position [21824, 0]
select select
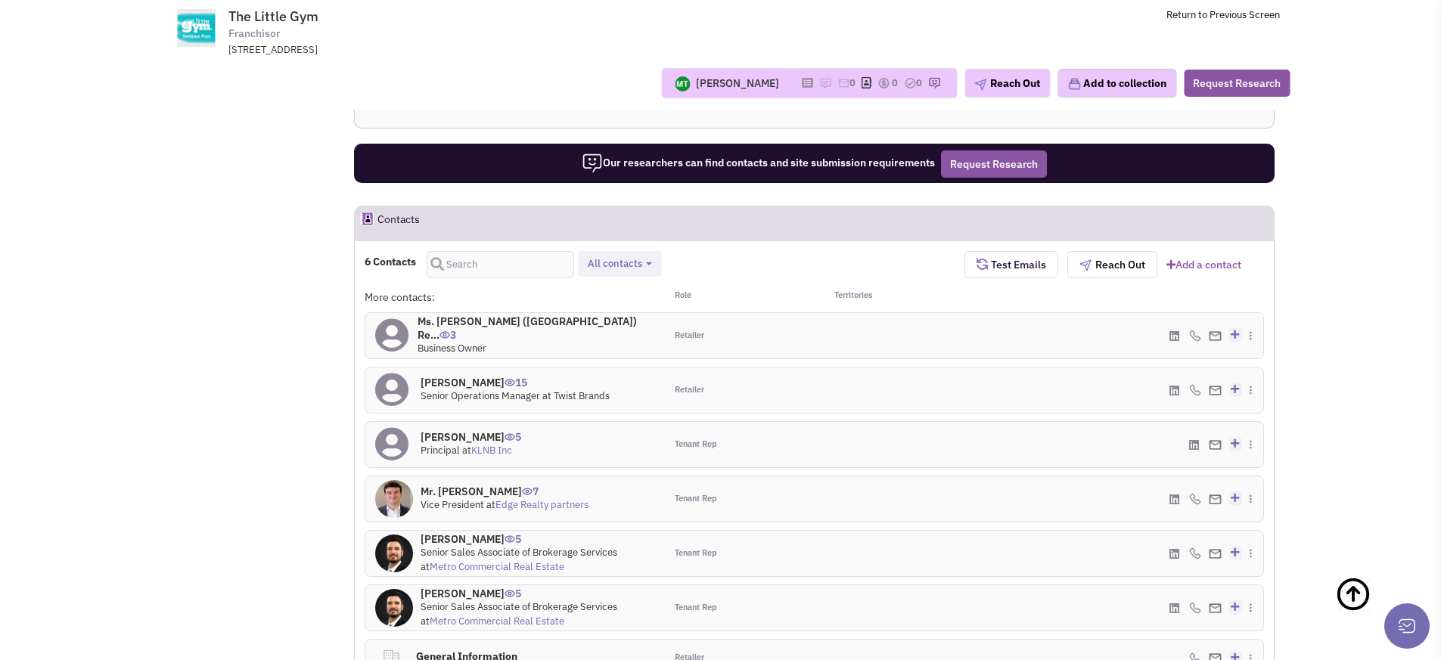
scroll to position [1134, 0]
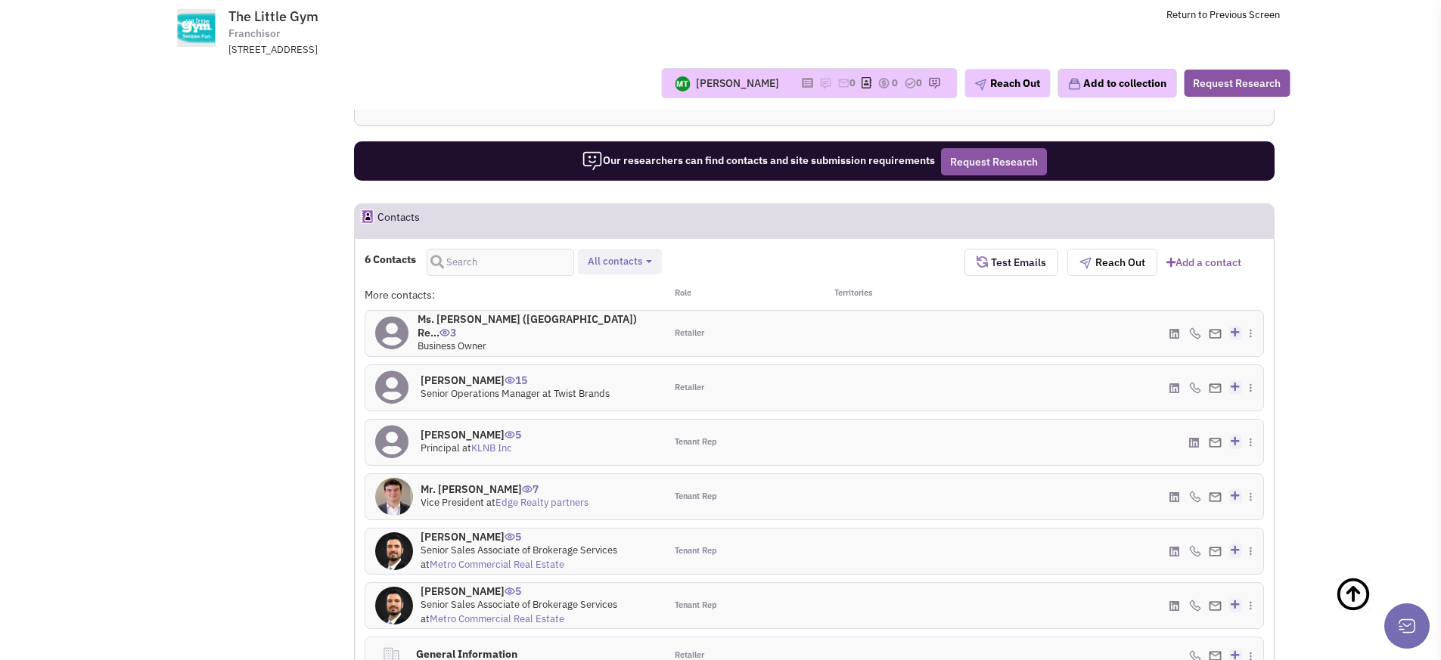
drag, startPoint x: 476, startPoint y: 324, endPoint x: 572, endPoint y: 334, distance: 96.6
type textarea "r. Josh Bergeron 15 Senior Operations Manager at Tw"
click at [565, 374] on div "Mr. Josh Bergeron 15 Senior Operations Manager at Twist Brands" at bounding box center [515, 388] width 189 height 28
click at [914, 420] on div at bounding box center [890, 442] width 150 height 45
click at [1254, 446] on icon at bounding box center [1258, 451] width 8 height 10
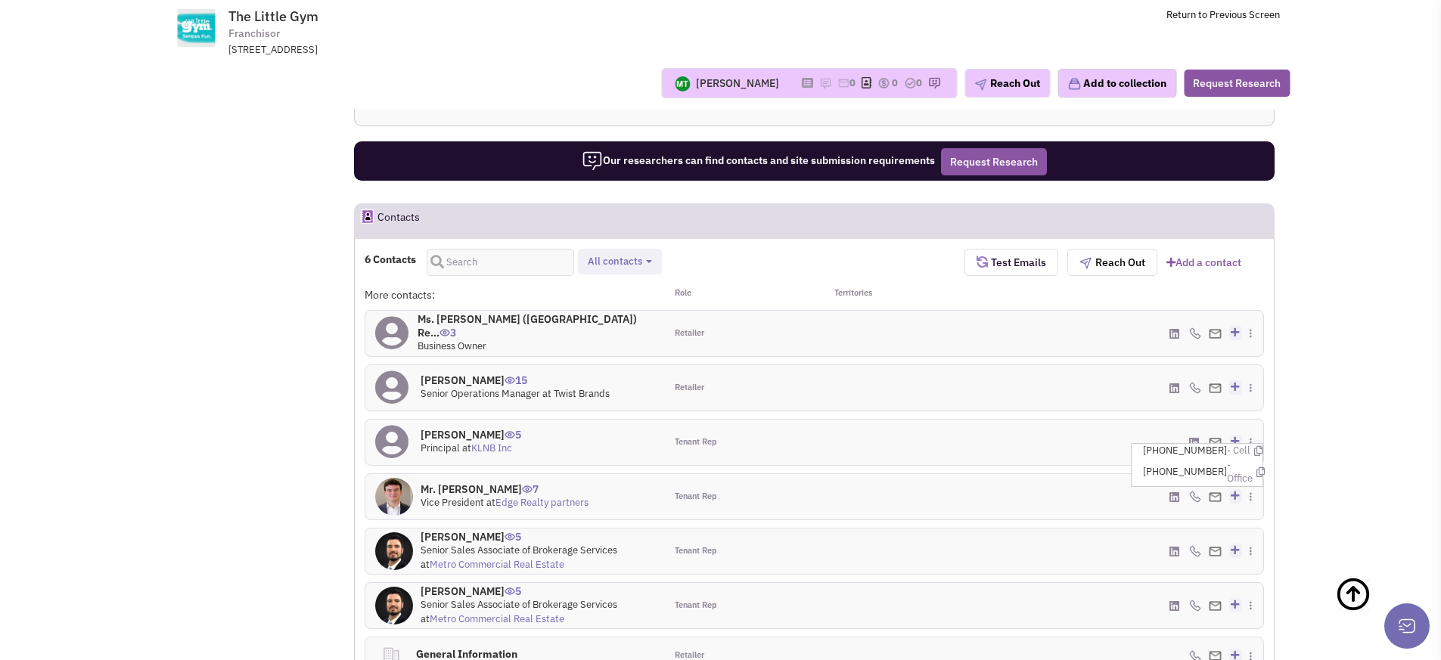
click at [1251, 470] on icon at bounding box center [1253, 475] width 8 height 10
click at [1256, 522] on icon at bounding box center [1260, 527] width 8 height 10
click at [1256, 524] on icon at bounding box center [1253, 529] width 8 height 10
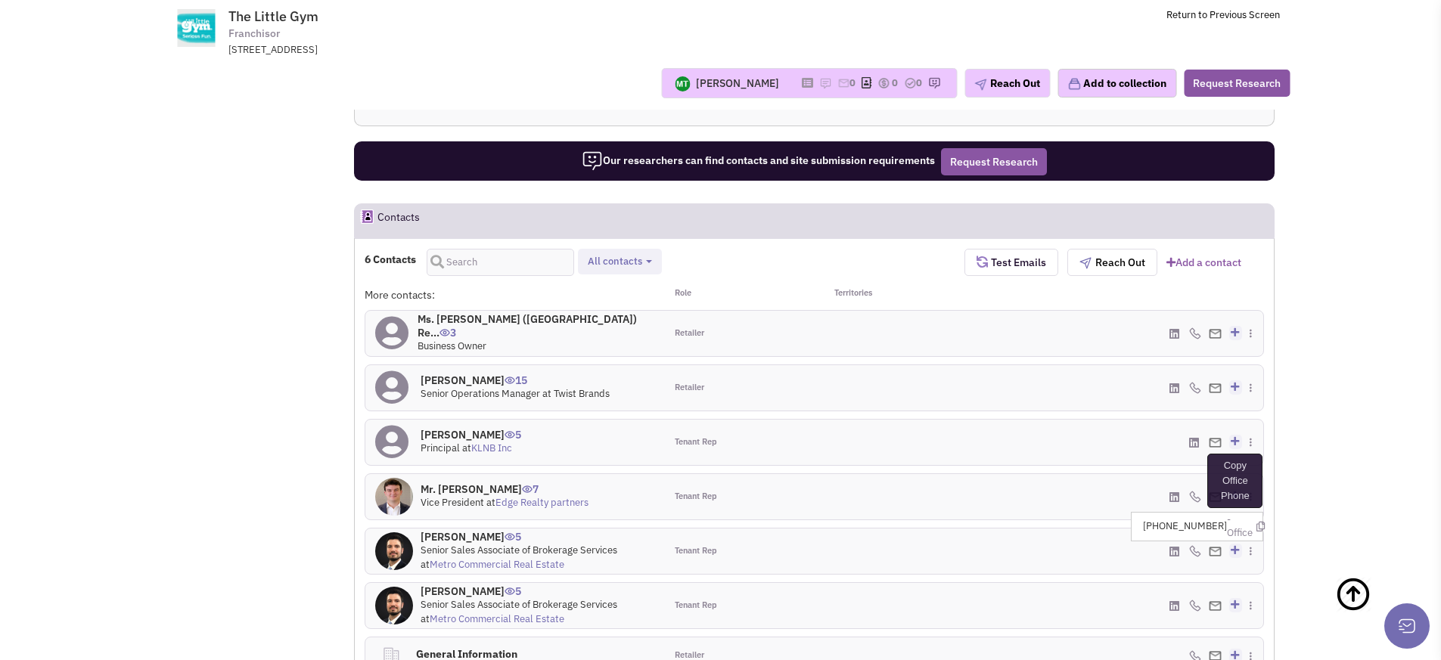
click at [1256, 522] on icon at bounding box center [1260, 527] width 8 height 10
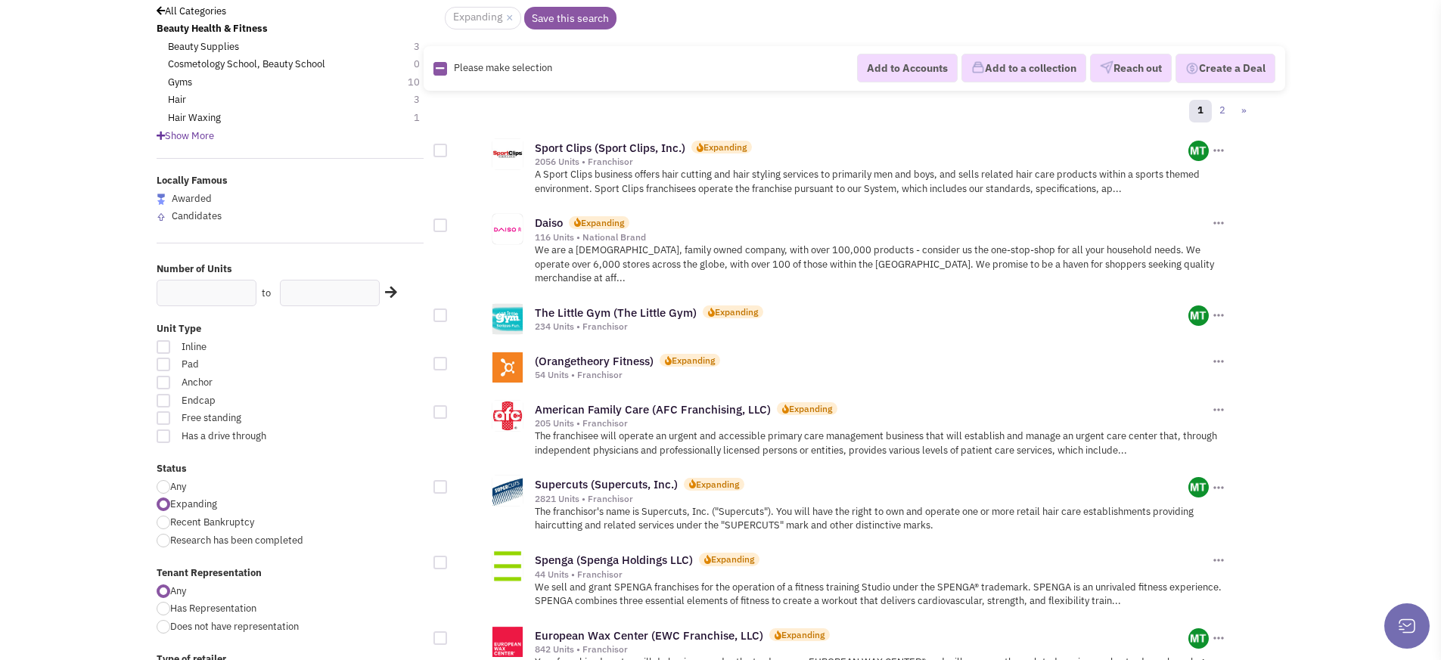
scroll to position [135, 0]
click at [623, 353] on link "(Orangetheory Fitness)" at bounding box center [594, 360] width 119 height 14
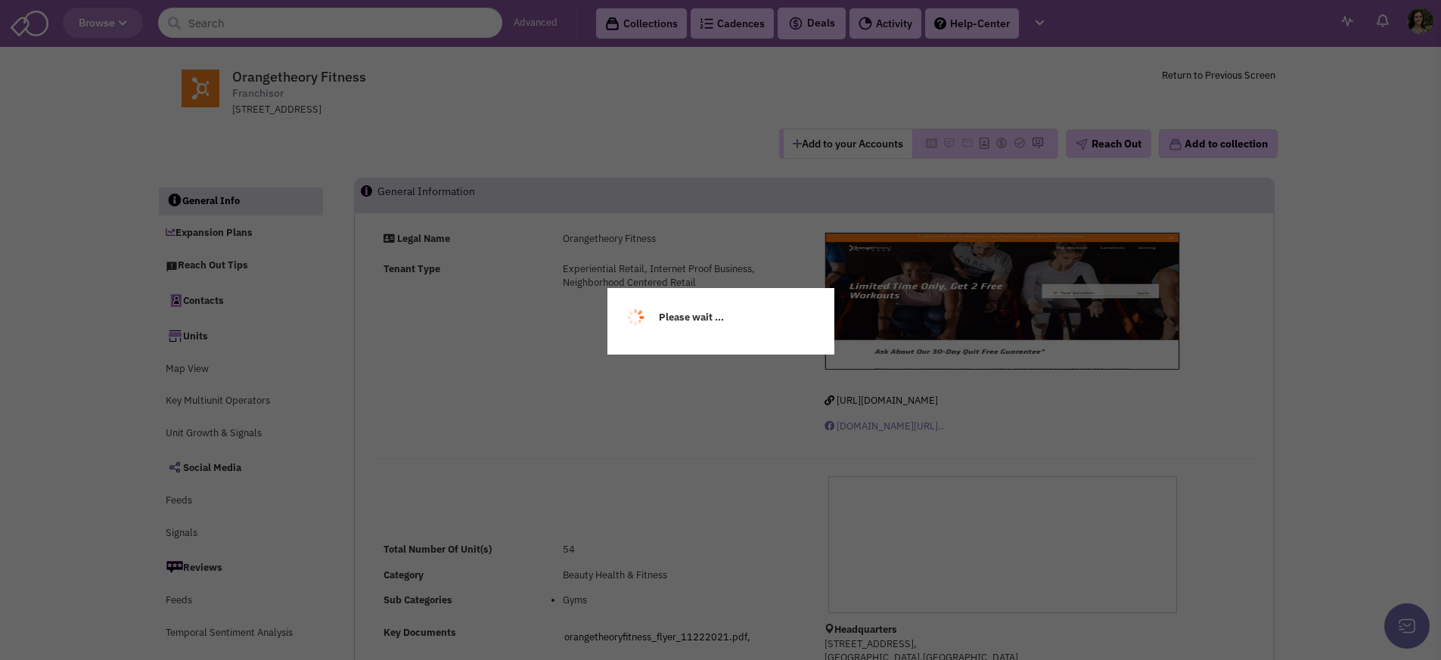
scroll to position [21824, 0]
select select
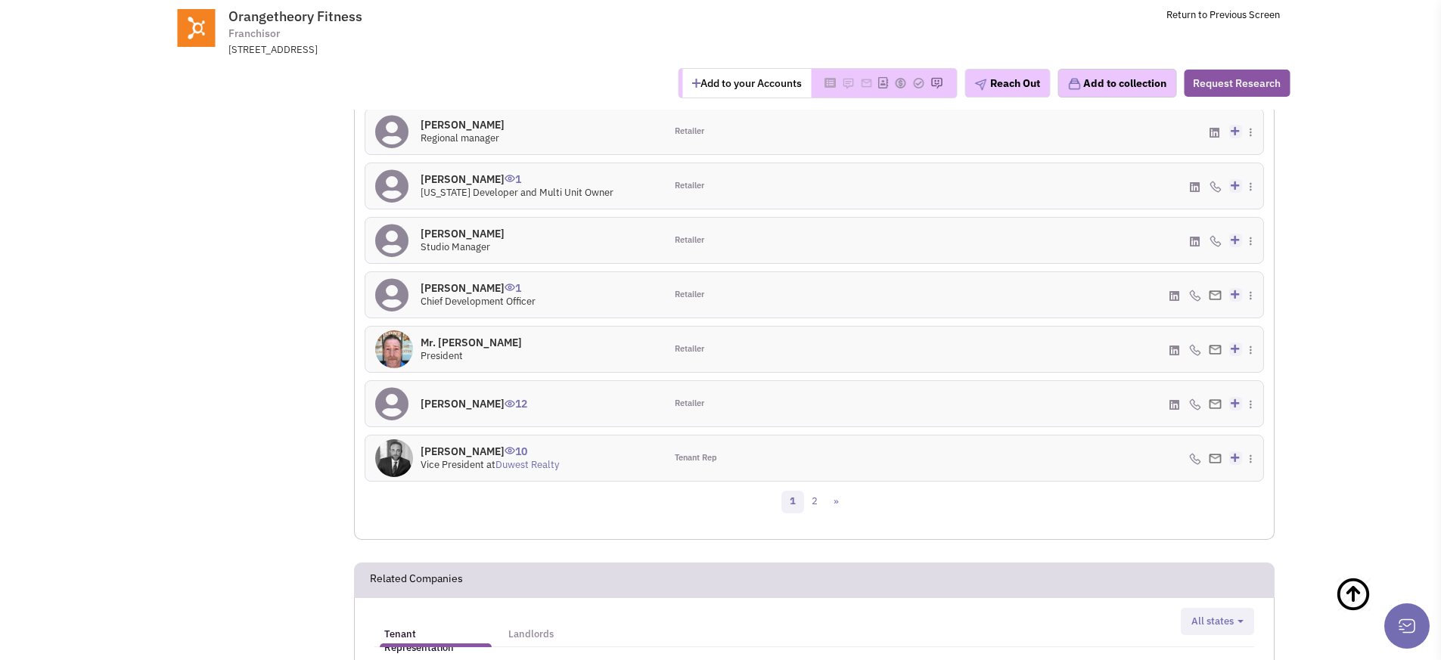
scroll to position [1460, 0]
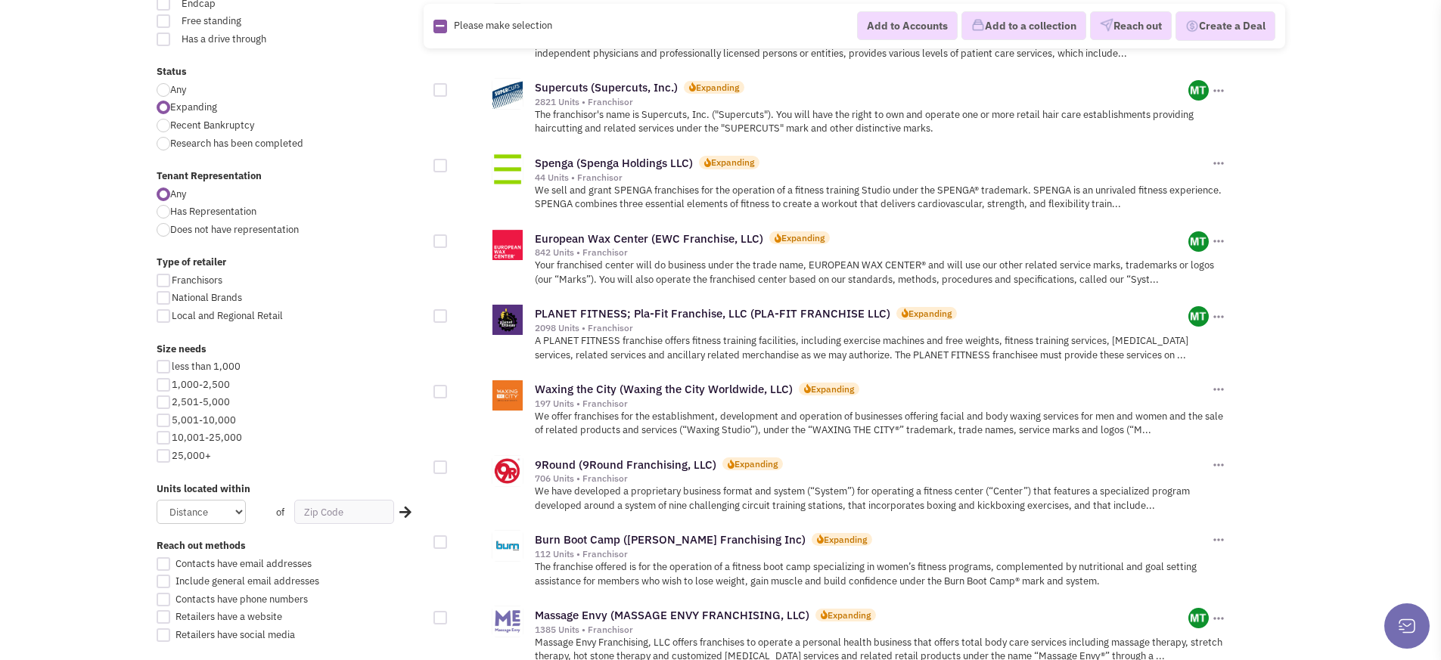
scroll to position [537, 0]
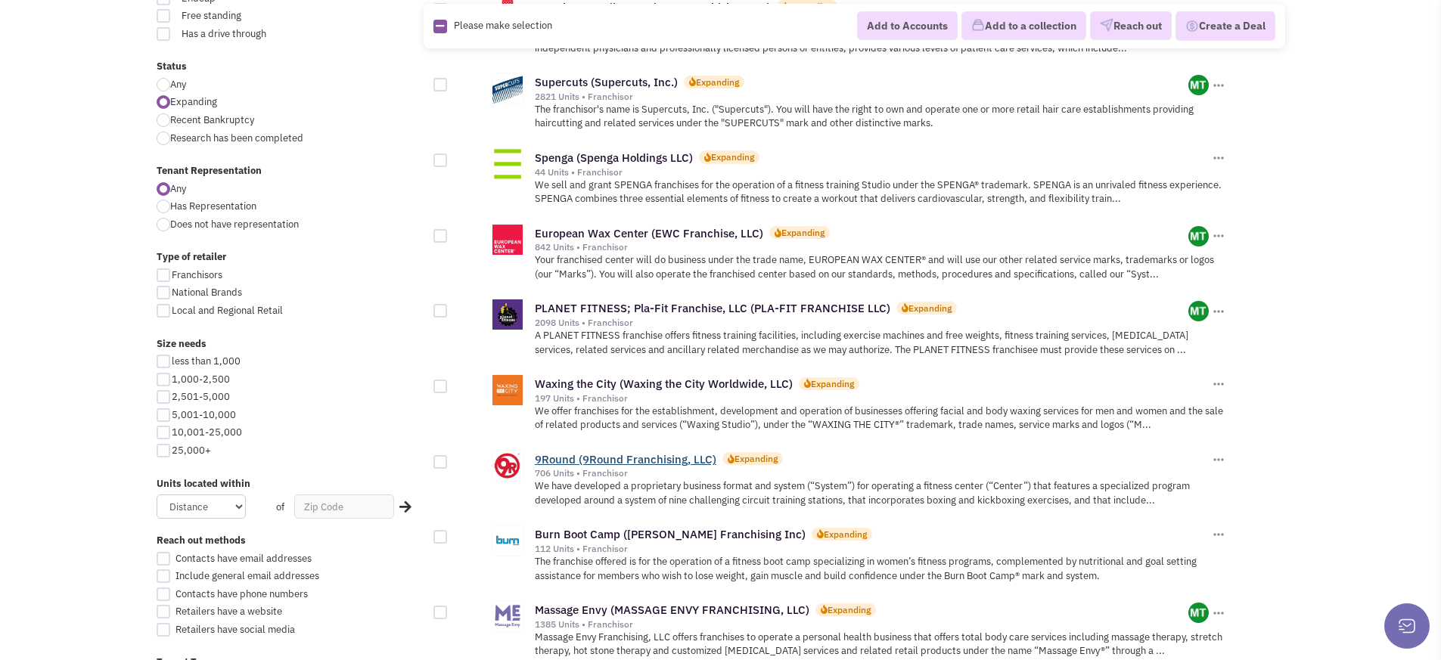
click at [684, 452] on link "9Round (9Round Franchising, LLC)" at bounding box center [626, 459] width 182 height 14
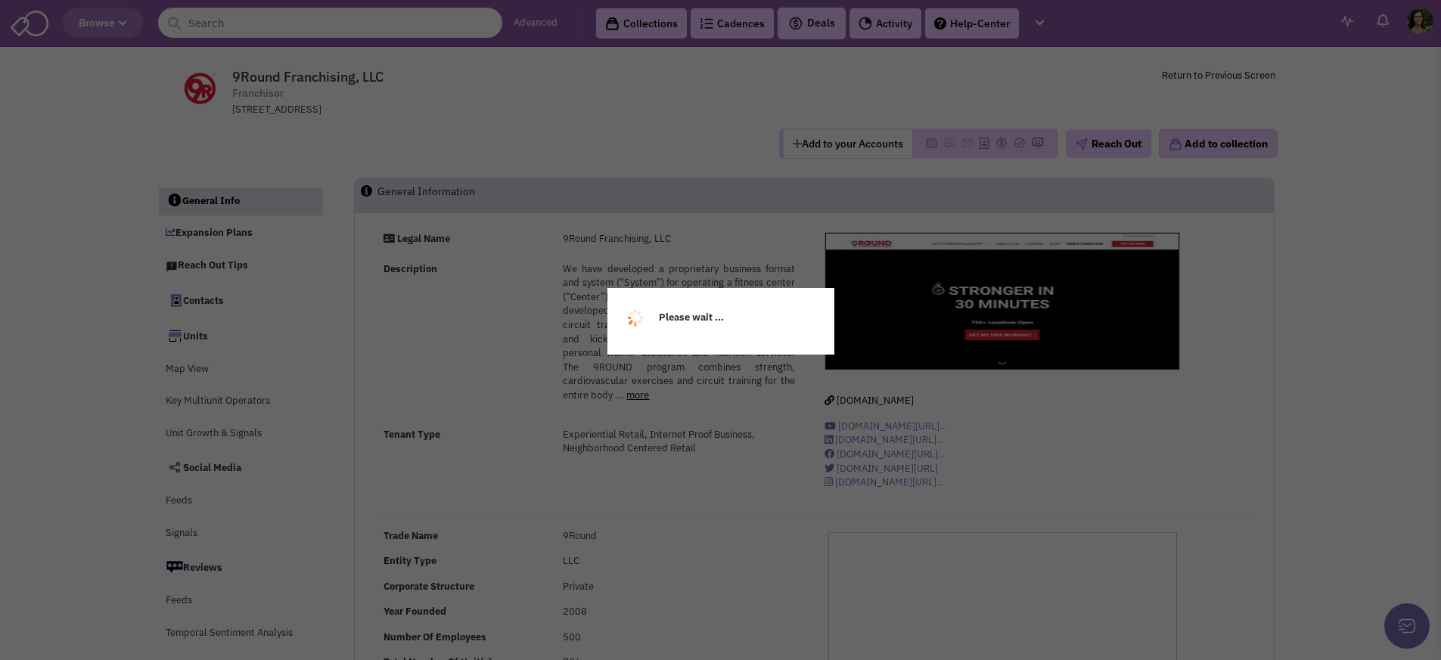
scroll to position [21824, 0]
select select
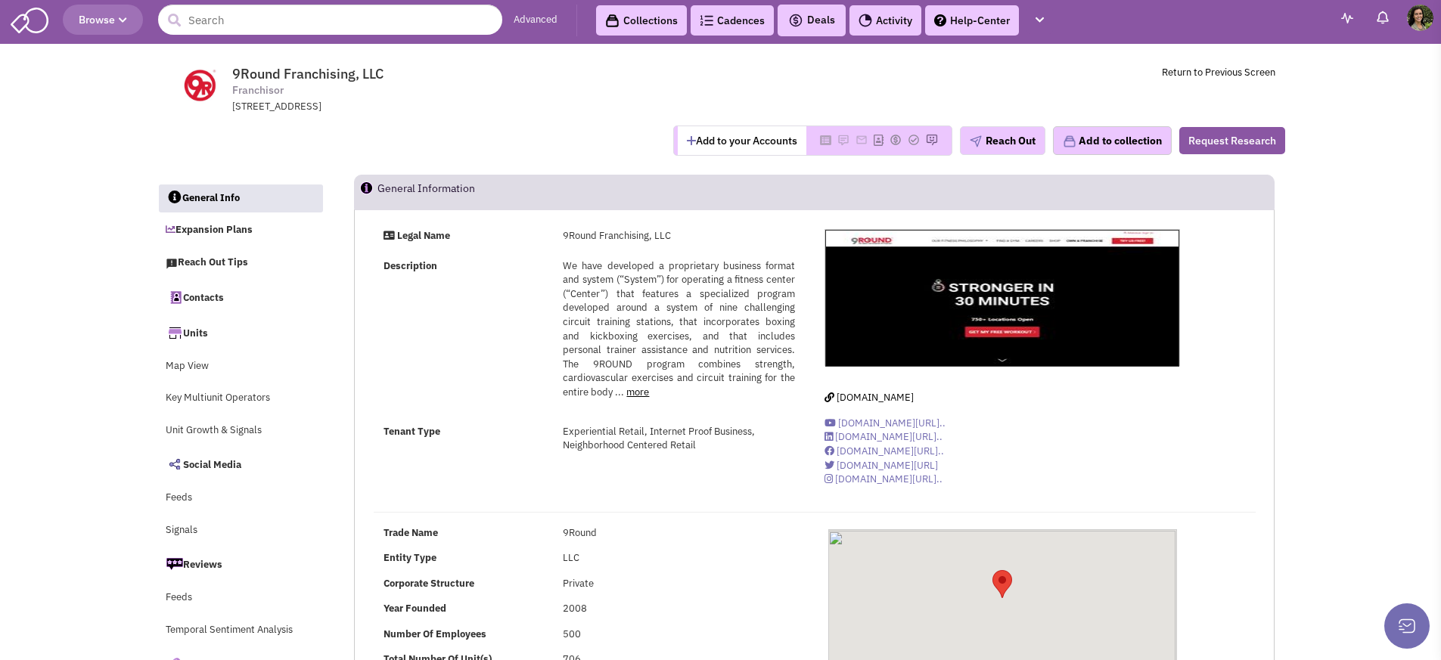
select select
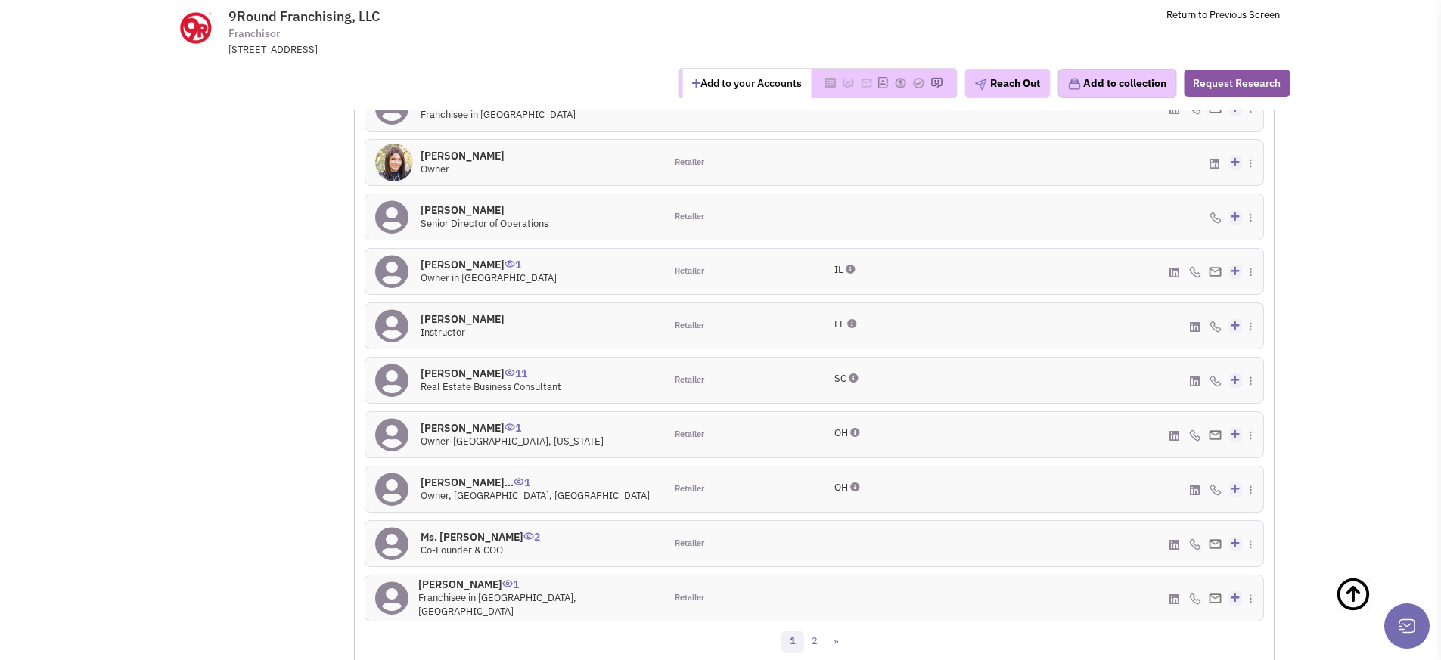
scroll to position [1378, 0]
click at [810, 641] on link "2" at bounding box center [814, 641] width 23 height 23
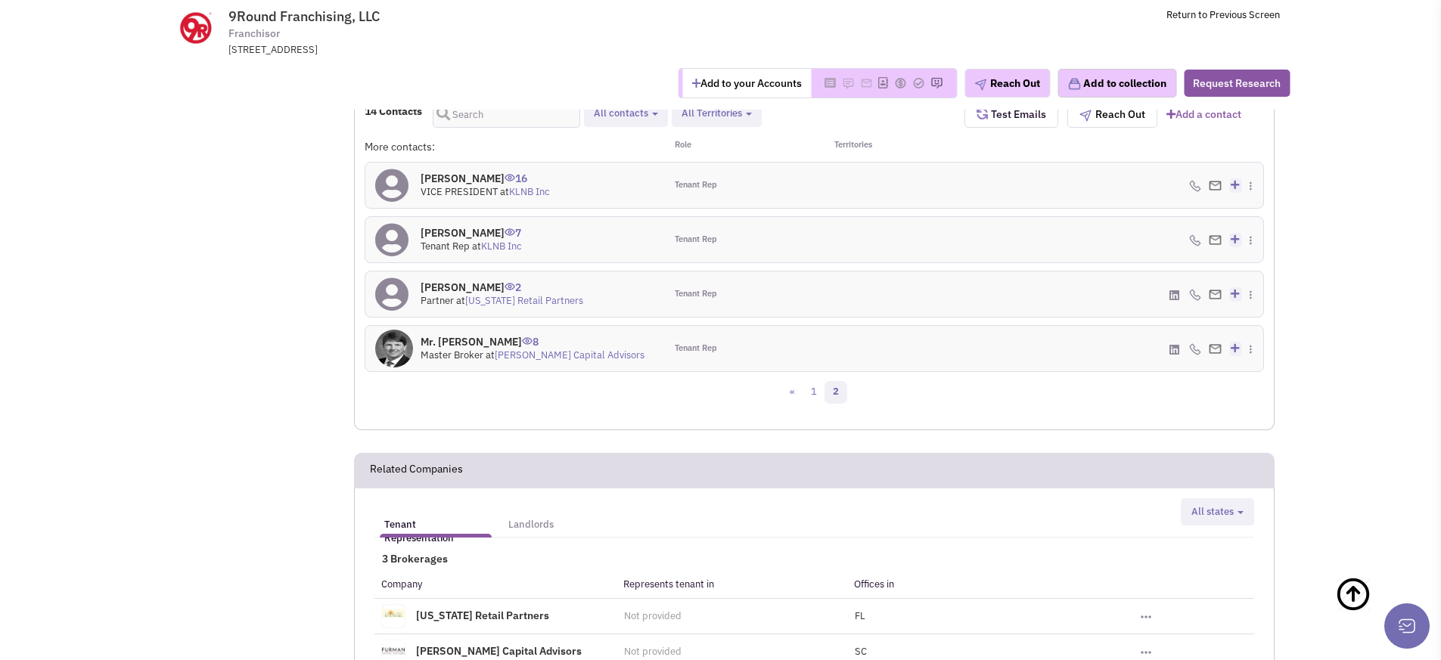
scroll to position [1231, 0]
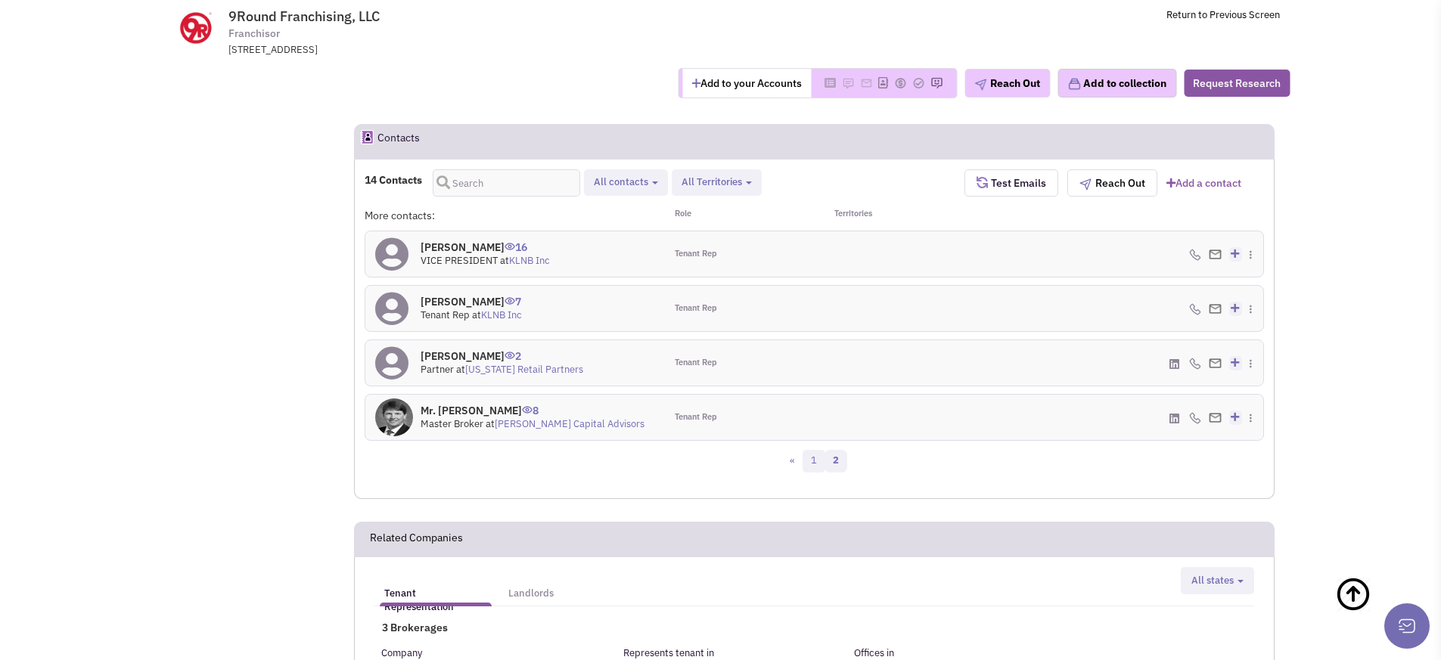
click at [821, 462] on link "1" at bounding box center [813, 461] width 23 height 23
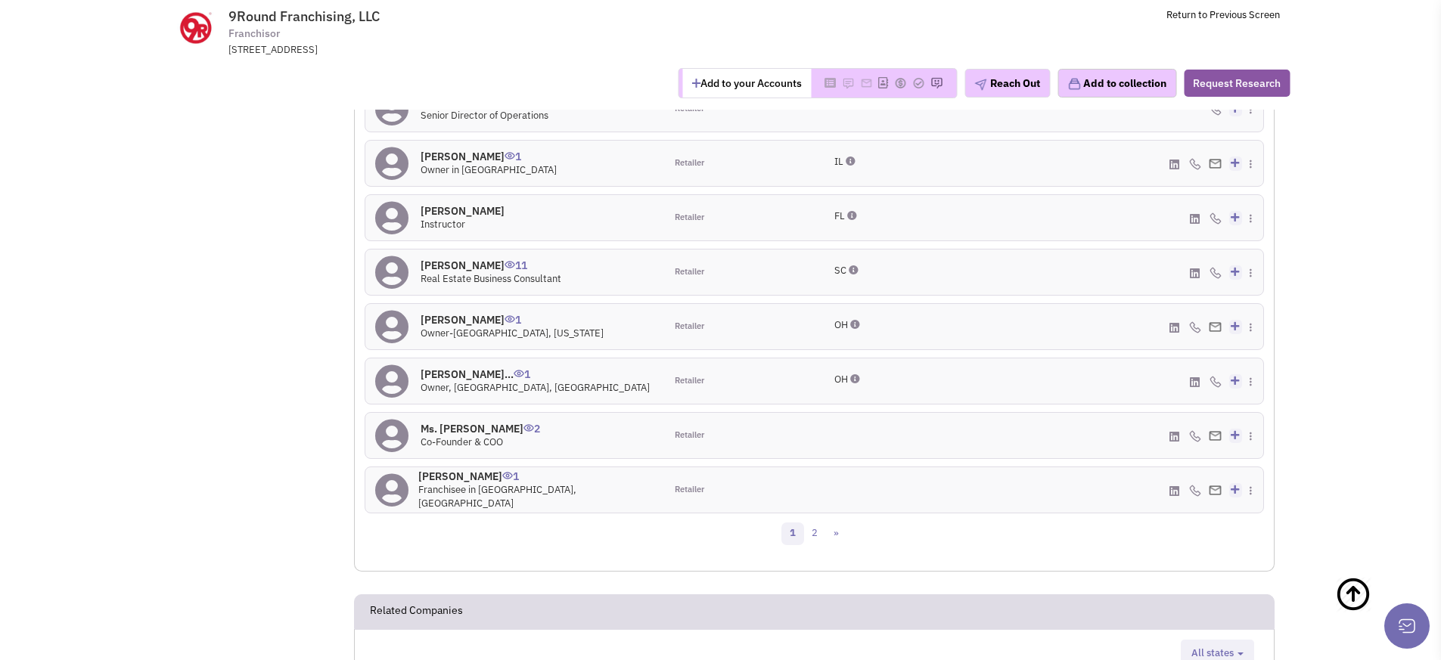
scroll to position [1412, 0]
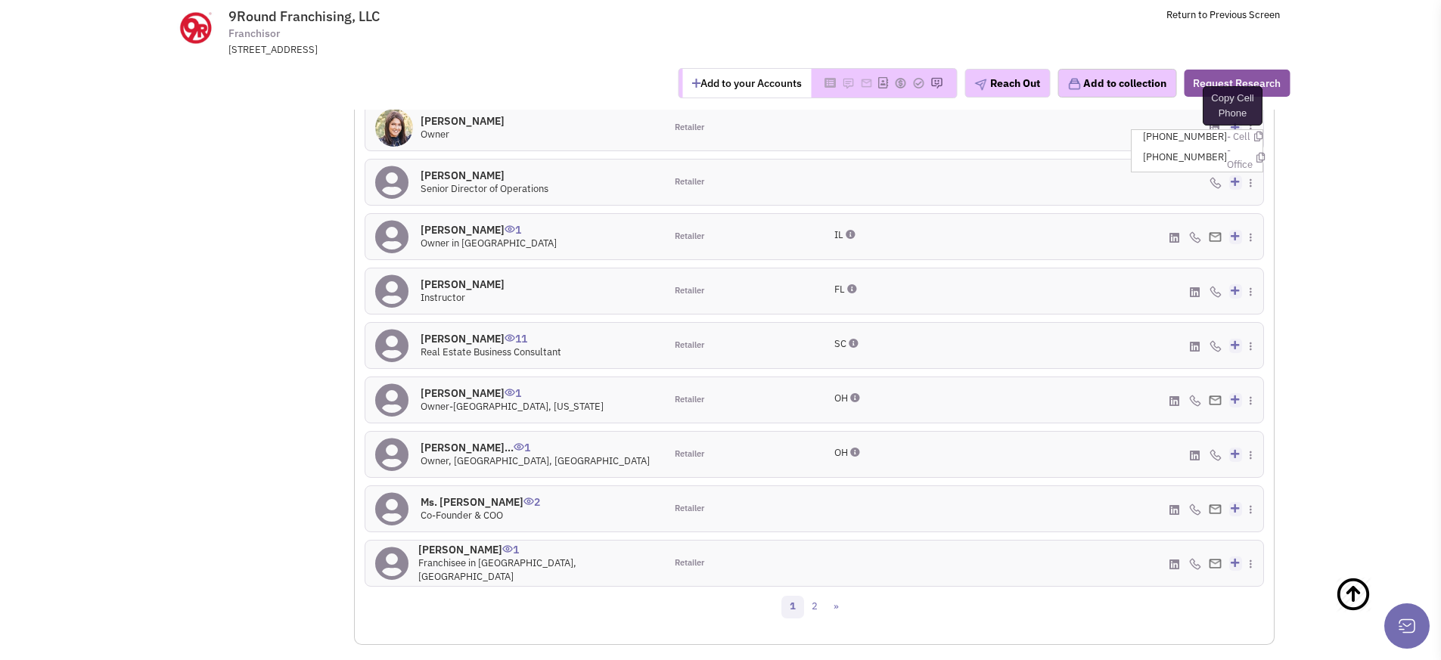
click at [1254, 141] on icon at bounding box center [1258, 137] width 8 height 10
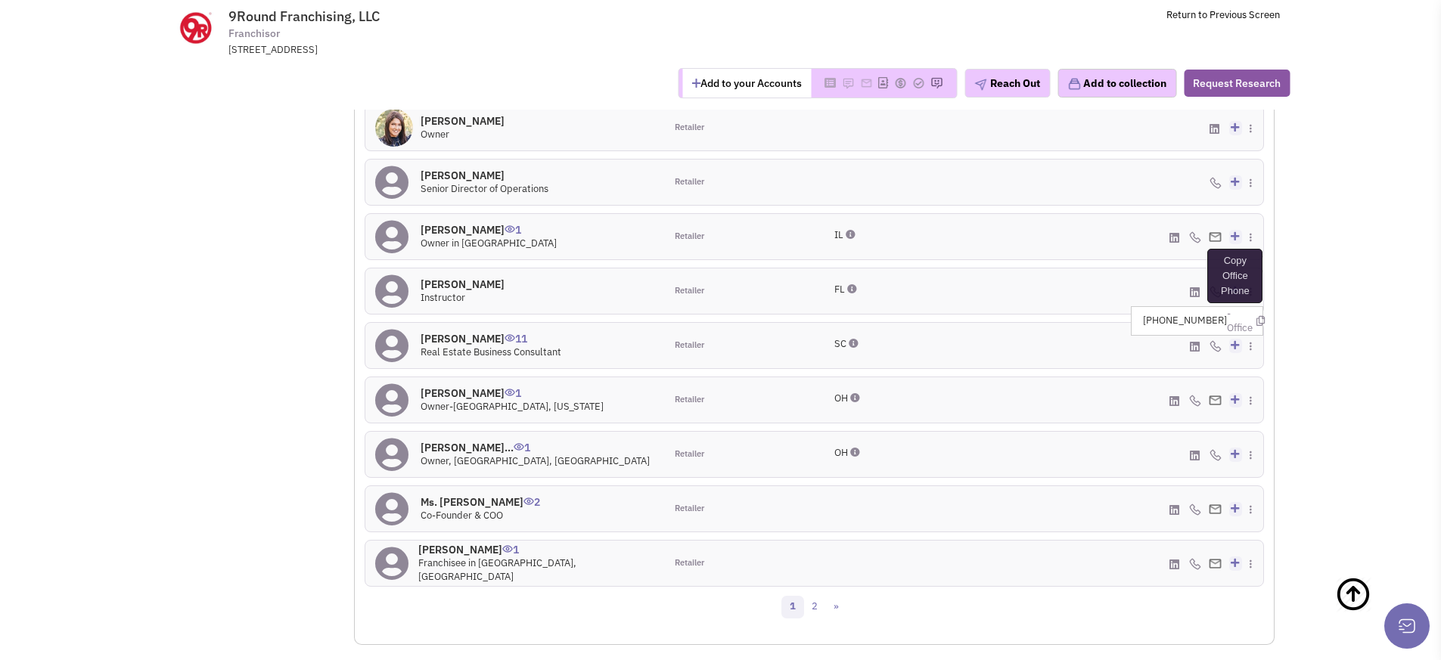
click at [1256, 326] on icon at bounding box center [1260, 321] width 8 height 10
drag, startPoint x: 1253, startPoint y: 329, endPoint x: 1311, endPoint y: 329, distance: 57.5
click at [1256, 326] on icon at bounding box center [1260, 321] width 8 height 10
click at [988, 591] on div "More contacts: Role Territories Kevin Munger 0 Franchisee in TN Retailer Add to…" at bounding box center [814, 310] width 899 height 567
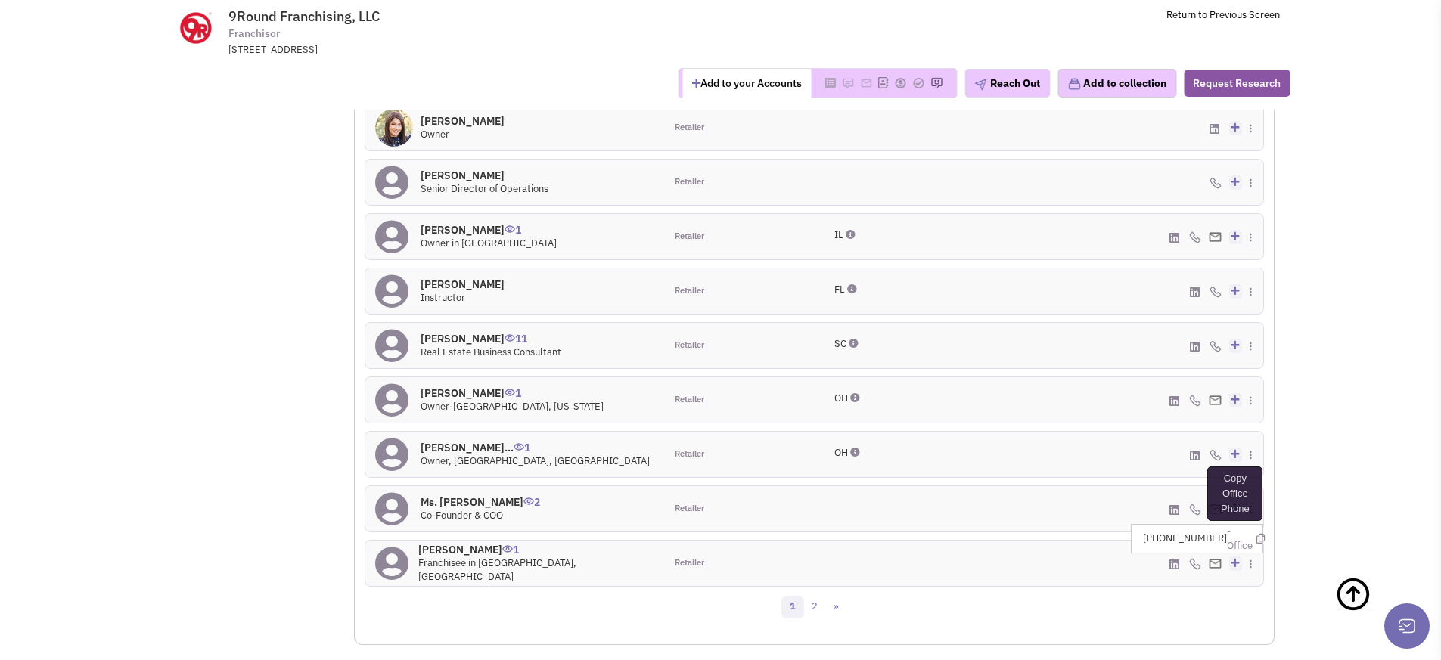
click at [1256, 544] on icon at bounding box center [1260, 539] width 8 height 10
click at [820, 608] on link "2" at bounding box center [814, 607] width 23 height 23
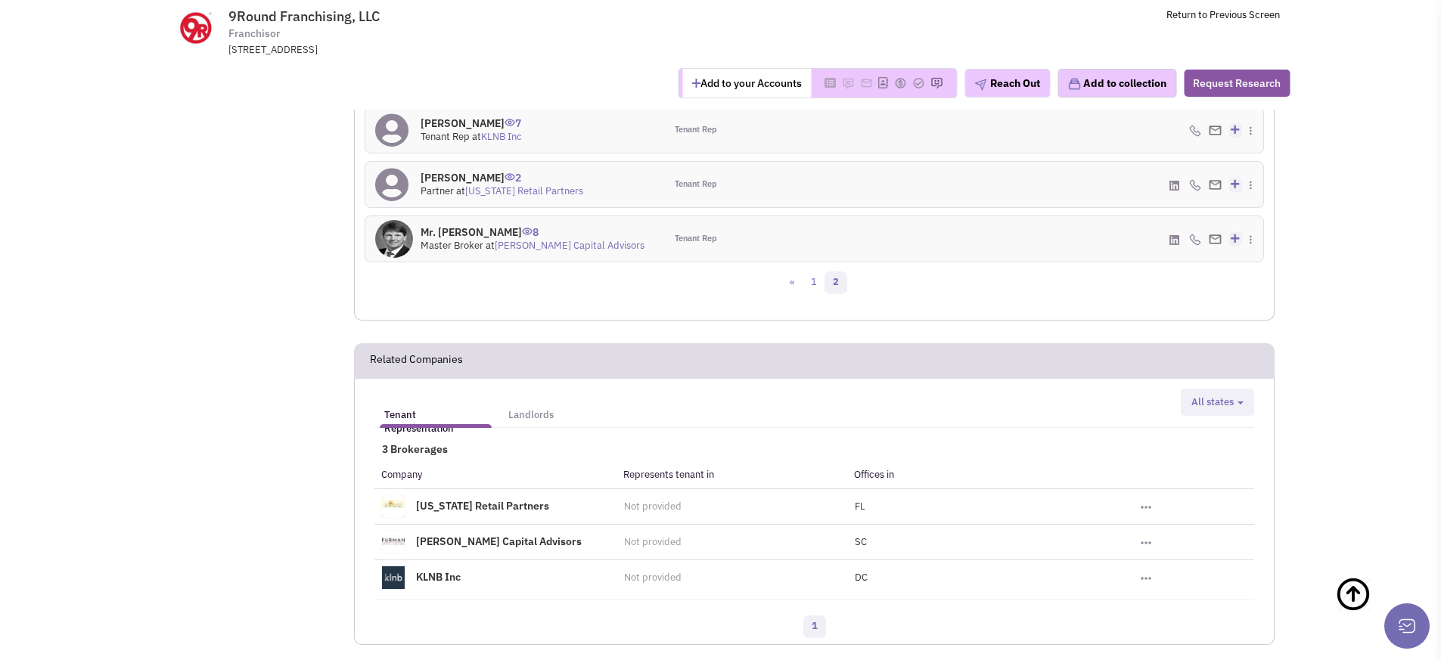
scroll to position [1271, 0]
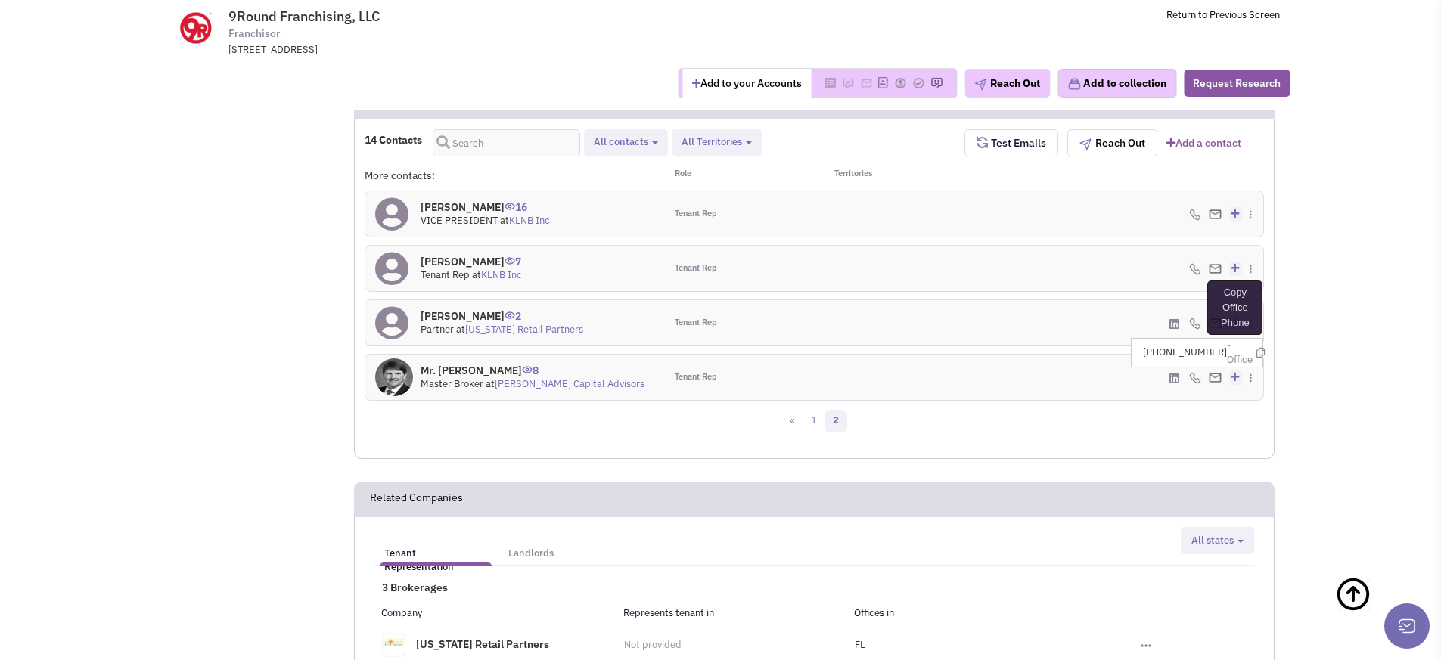
click at [1256, 358] on icon at bounding box center [1260, 353] width 8 height 10
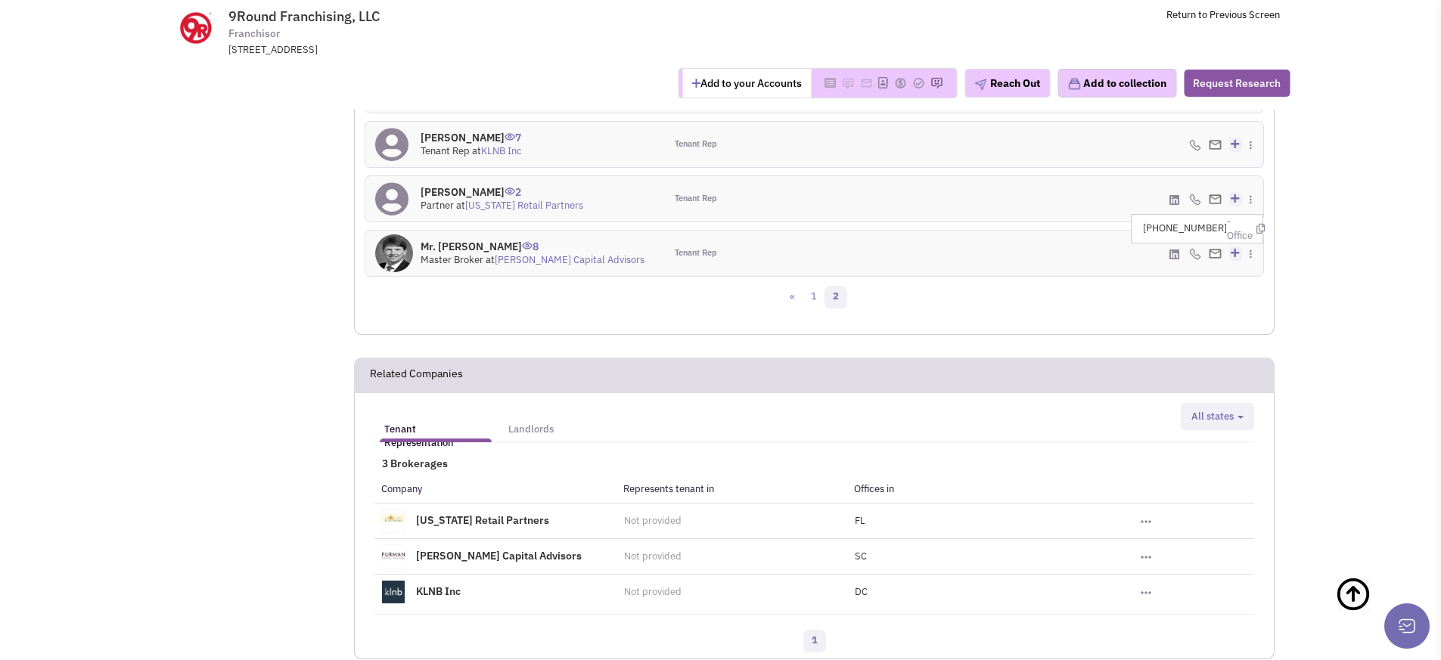
scroll to position [1396, 0]
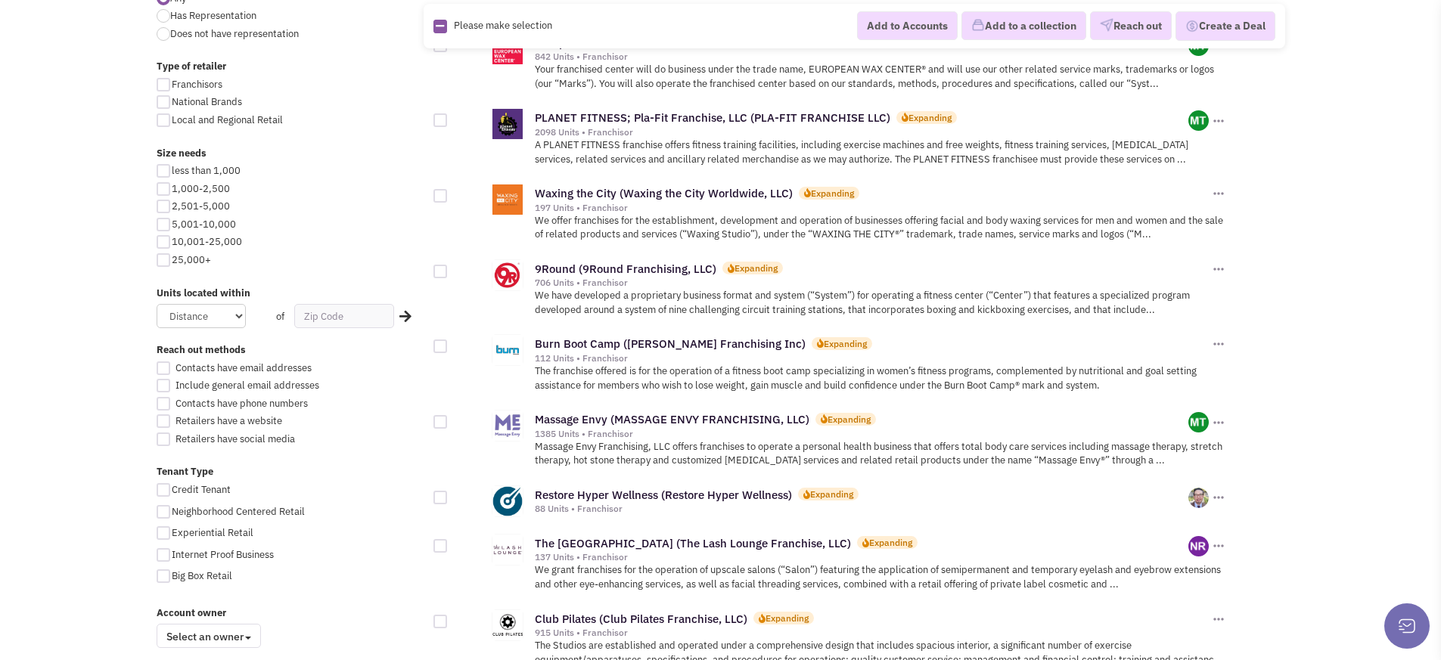
scroll to position [747, 0]
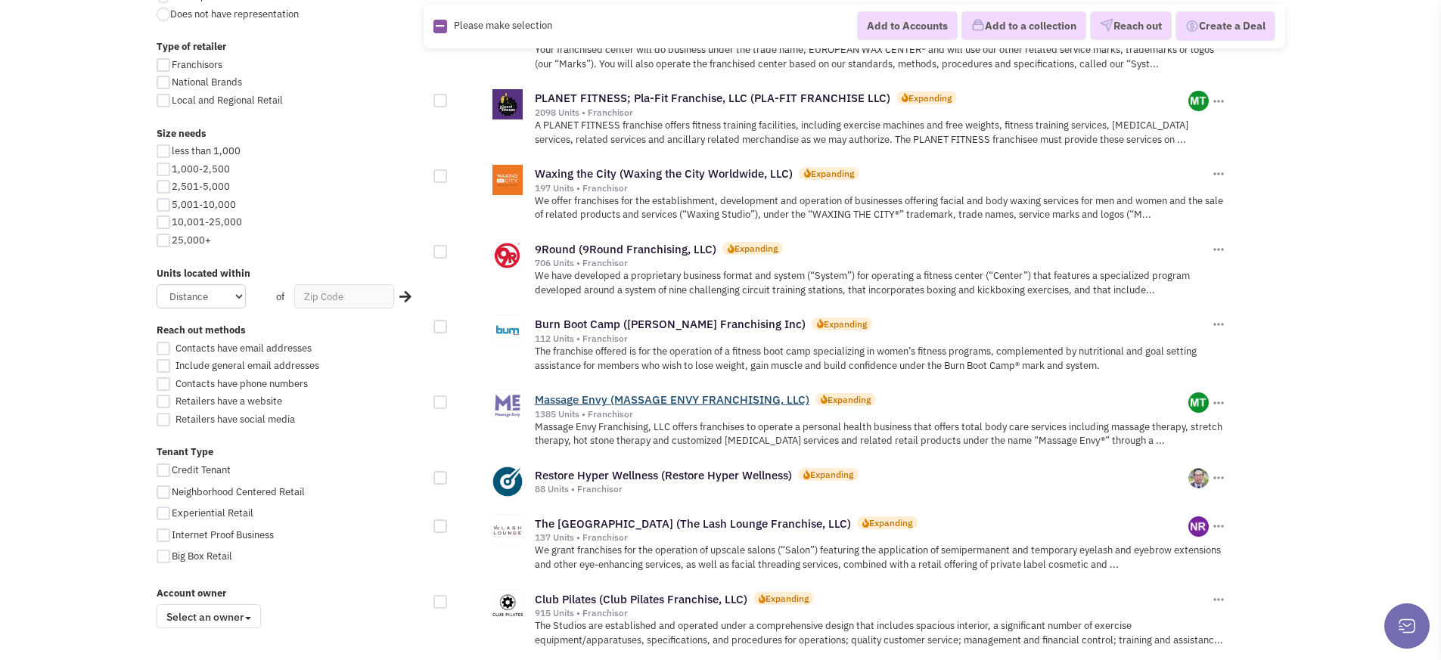
click at [714, 393] on link "Massage Envy (MASSAGE ENVY FRANCHISING, LLC)" at bounding box center [672, 400] width 275 height 14
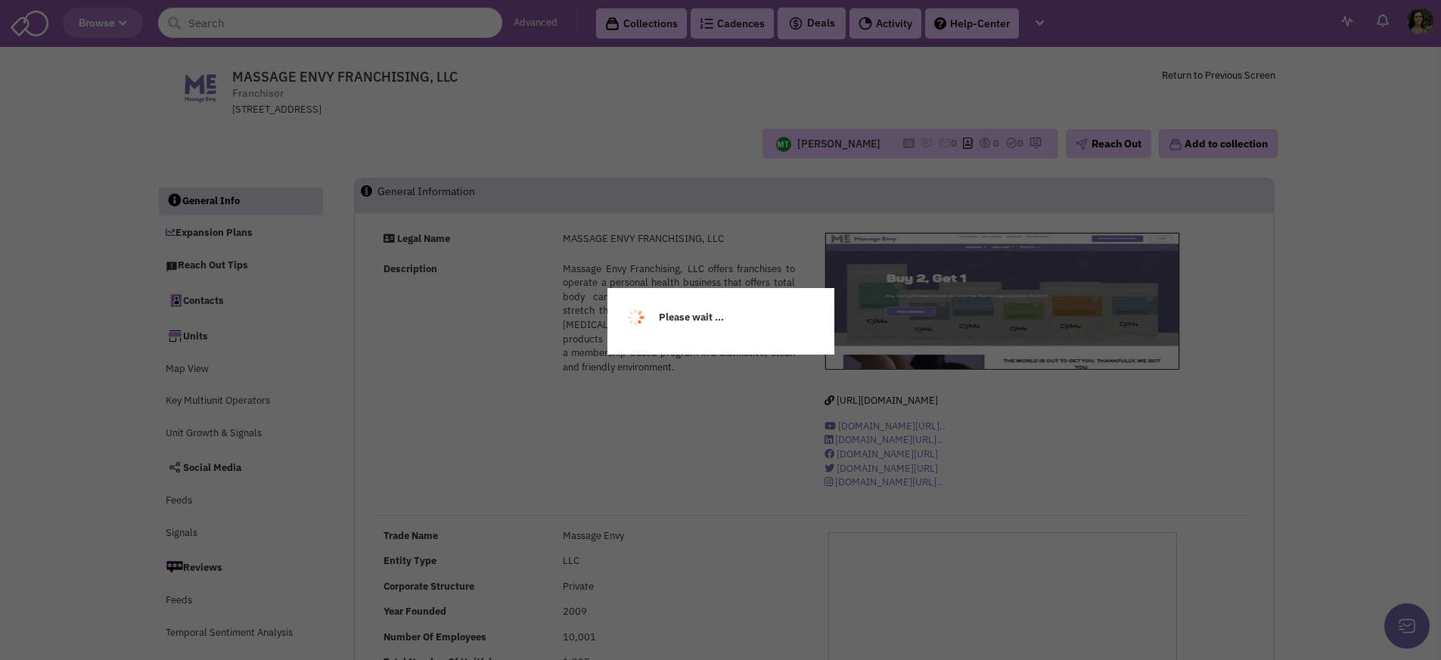
scroll to position [21824, 0]
select select
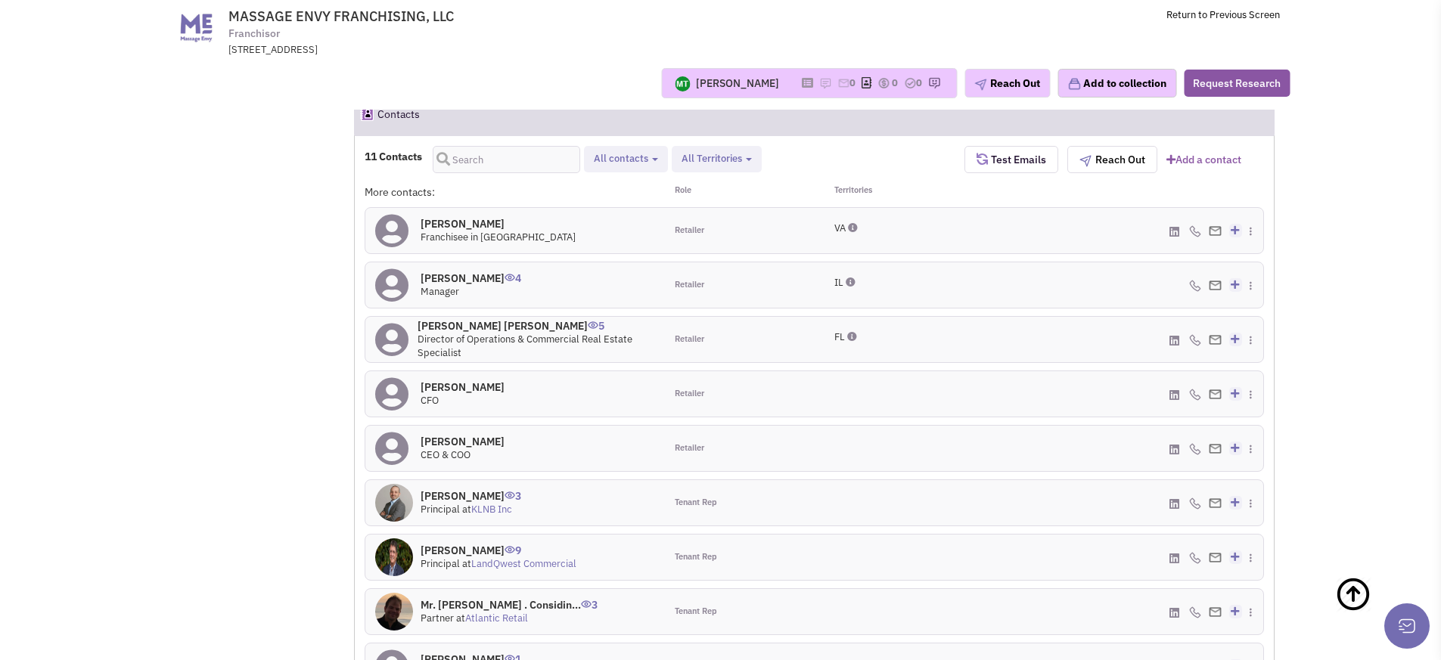
scroll to position [1307, 0]
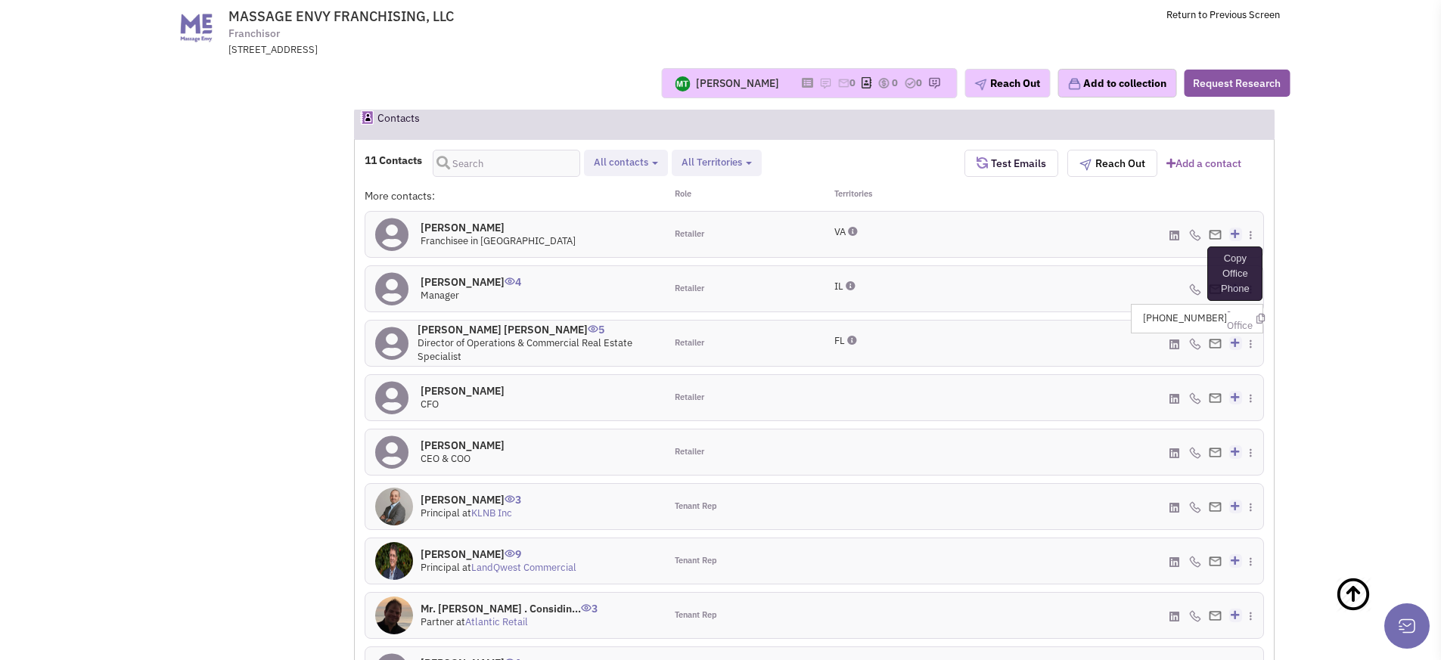
click at [1256, 314] on icon at bounding box center [1260, 319] width 8 height 10
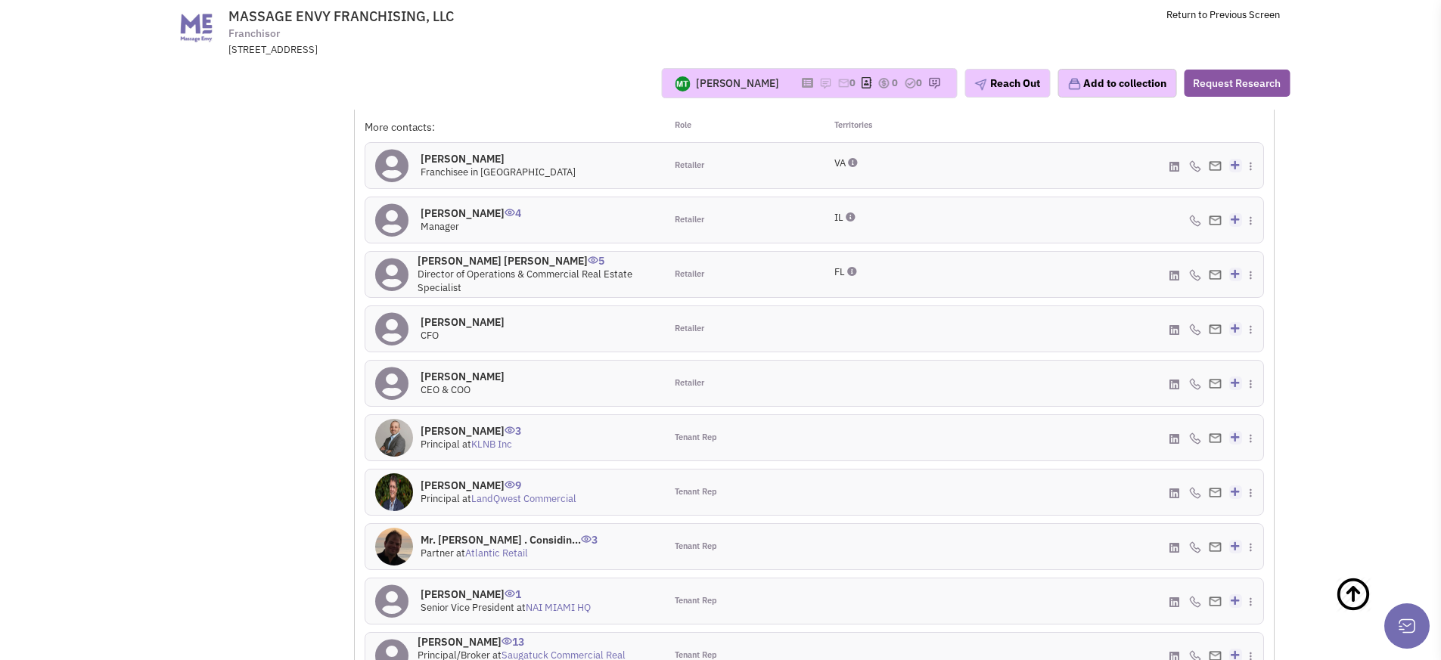
scroll to position [1377, 0]
click at [1254, 386] on icon at bounding box center [1258, 391] width 8 height 10
click at [1251, 409] on icon at bounding box center [1253, 414] width 8 height 10
